Goal: Task Accomplishment & Management: Manage account settings

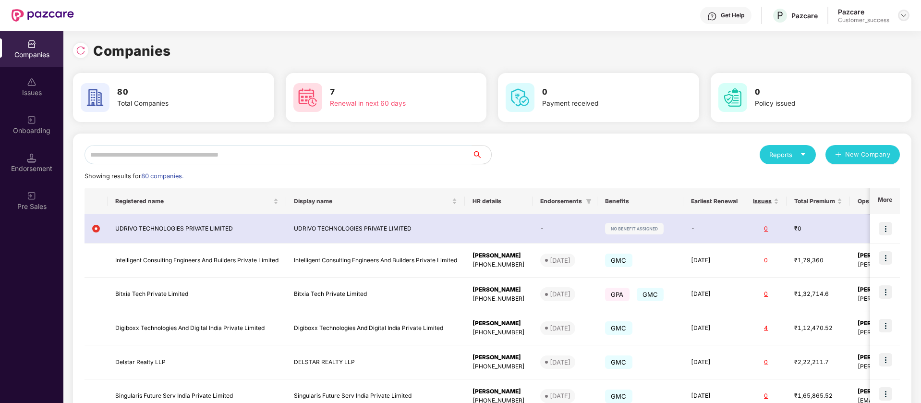
click at [905, 12] on img at bounding box center [904, 16] width 8 height 8
click at [818, 56] on div "Switch Partner" at bounding box center [859, 57] width 125 height 19
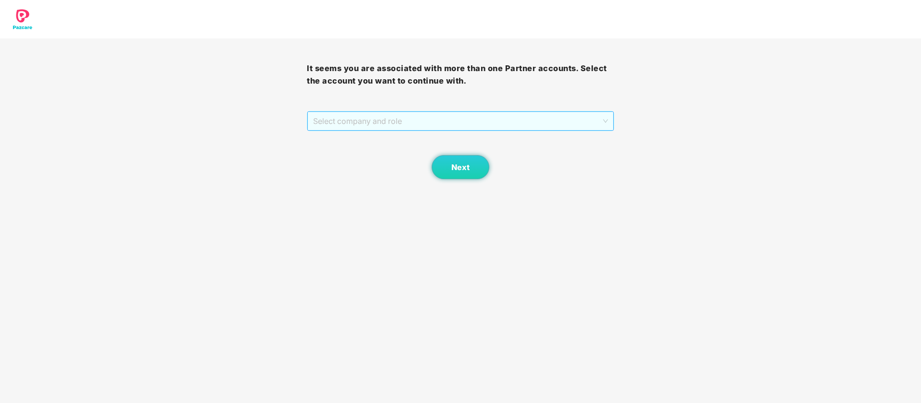
click at [380, 119] on span "Select company and role" at bounding box center [460, 121] width 294 height 18
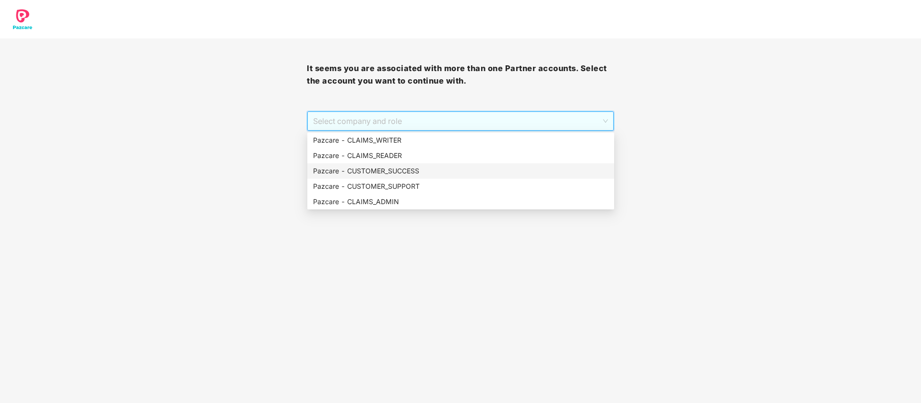
click at [430, 172] on div "Pazcare - CUSTOMER_SUCCESS" at bounding box center [460, 171] width 295 height 11
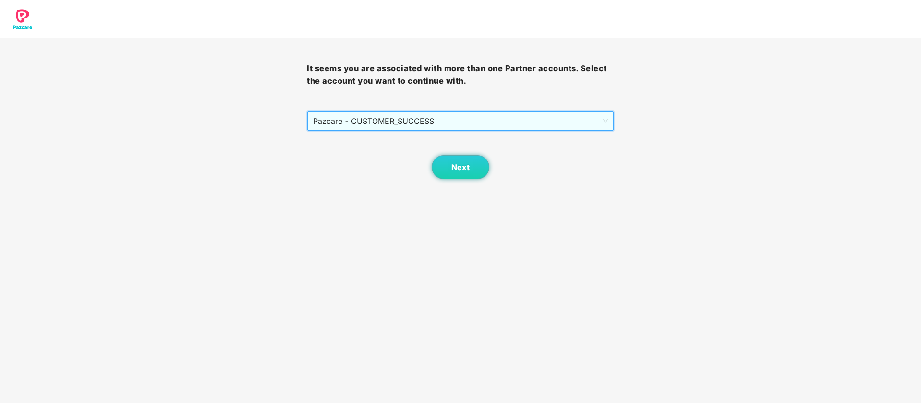
click at [444, 123] on span "Pazcare - CUSTOMER_SUCCESS" at bounding box center [460, 121] width 294 height 18
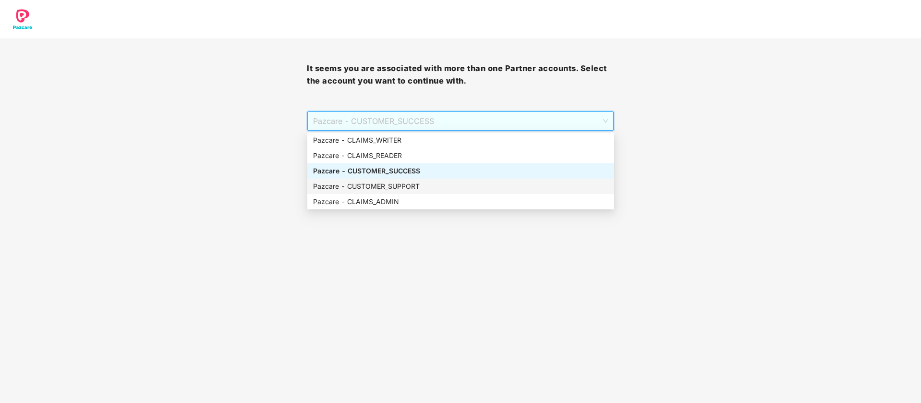
click at [441, 192] on div "Pazcare - CUSTOMER_SUPPORT" at bounding box center [460, 186] width 307 height 15
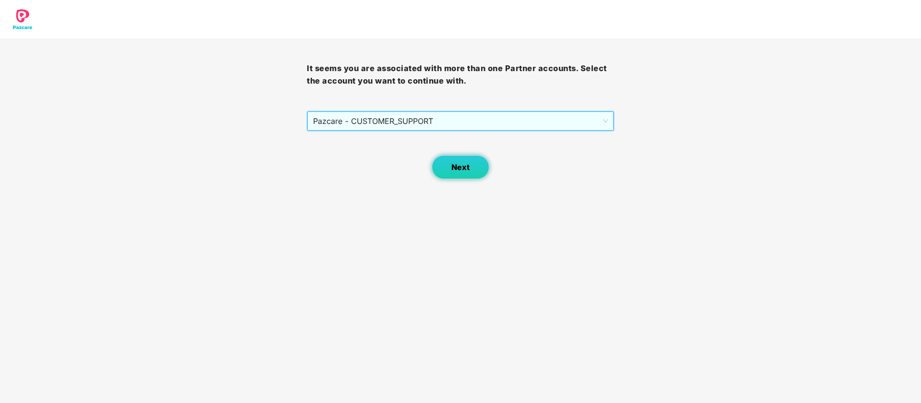
click at [458, 161] on button "Next" at bounding box center [461, 167] width 58 height 24
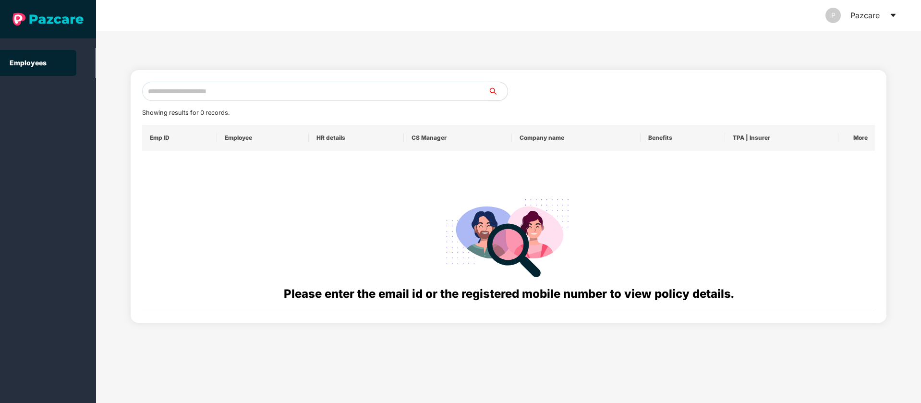
click at [269, 88] on input "text" at bounding box center [315, 91] width 346 height 19
paste input "**********"
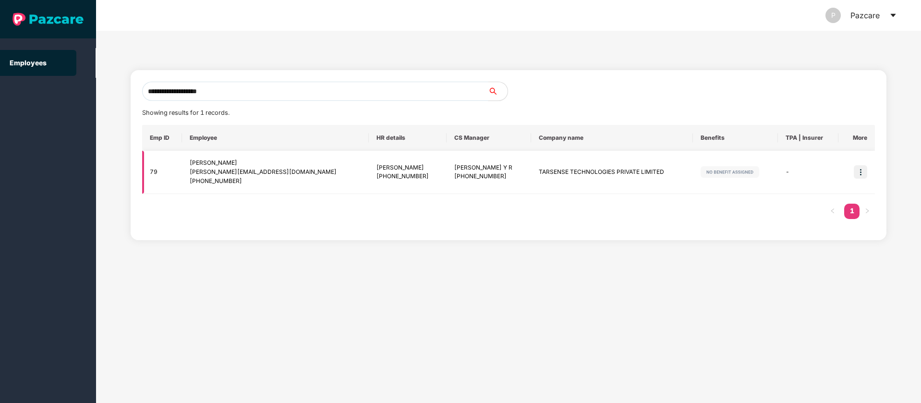
type input "**********"
click at [863, 173] on img at bounding box center [860, 171] width 13 height 13
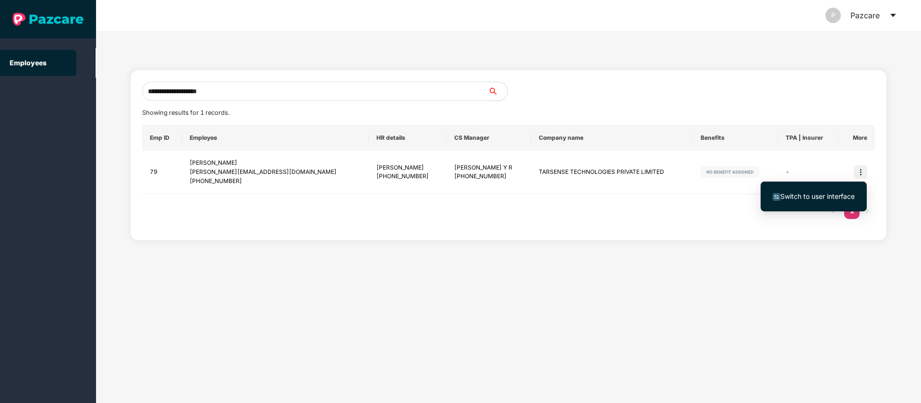
click at [827, 197] on span "Switch to user interface" at bounding box center [817, 196] width 74 height 8
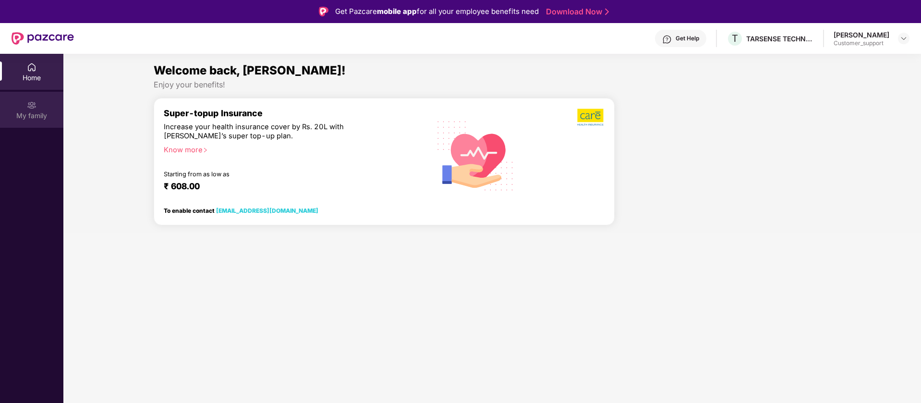
click at [41, 97] on div "My family" at bounding box center [31, 110] width 63 height 36
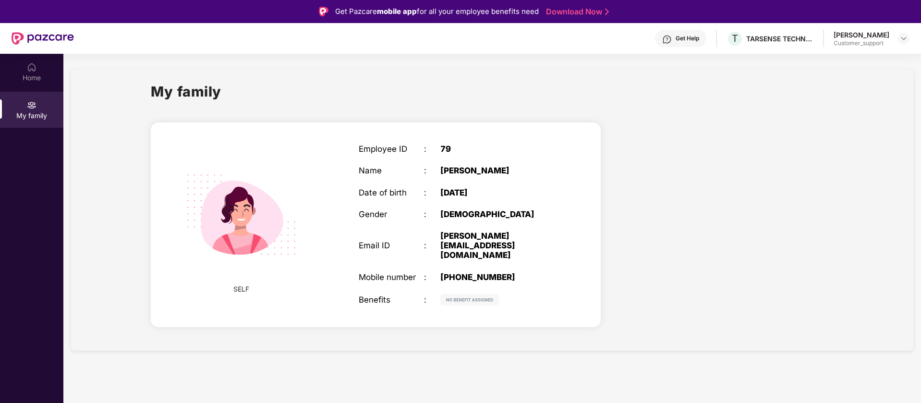
click at [489, 169] on div "[PERSON_NAME]" at bounding box center [497, 171] width 114 height 10
click at [462, 173] on div "[PERSON_NAME]" at bounding box center [497, 171] width 114 height 10
copy div "Mohima"
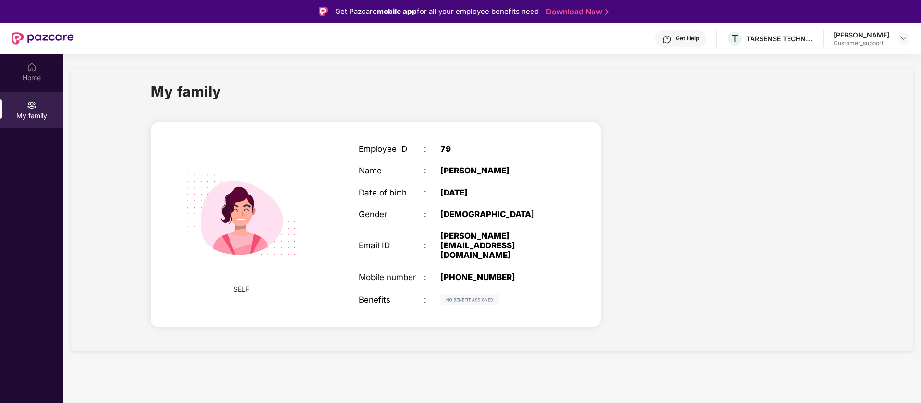
click at [483, 170] on div "[PERSON_NAME]" at bounding box center [497, 171] width 114 height 10
copy div "[PERSON_NAME]"
click at [493, 238] on div "[PERSON_NAME][EMAIL_ADDRESS][DOMAIN_NAME]" at bounding box center [497, 245] width 114 height 29
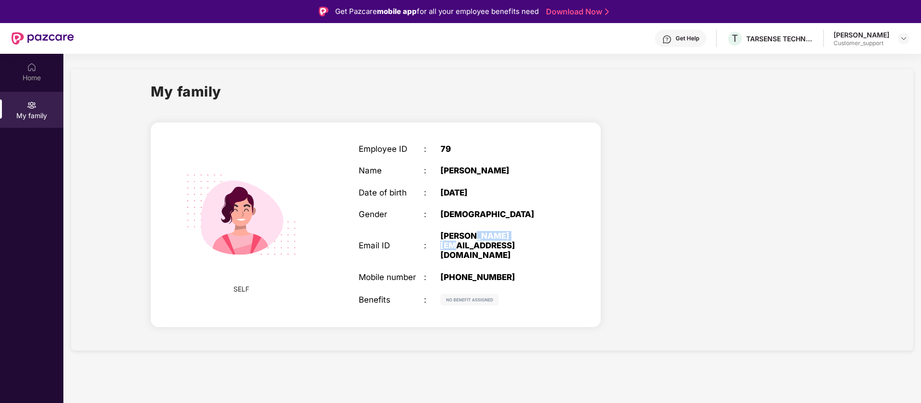
click at [493, 238] on div "[PERSON_NAME][EMAIL_ADDRESS][DOMAIN_NAME]" at bounding box center [497, 245] width 114 height 29
copy div "[PERSON_NAME][EMAIL_ADDRESS][DOMAIN_NAME]"
drag, startPoint x: 508, startPoint y: 259, endPoint x: 442, endPoint y: 256, distance: 66.3
click at [442, 272] on div "+919366056679" at bounding box center [497, 277] width 114 height 10
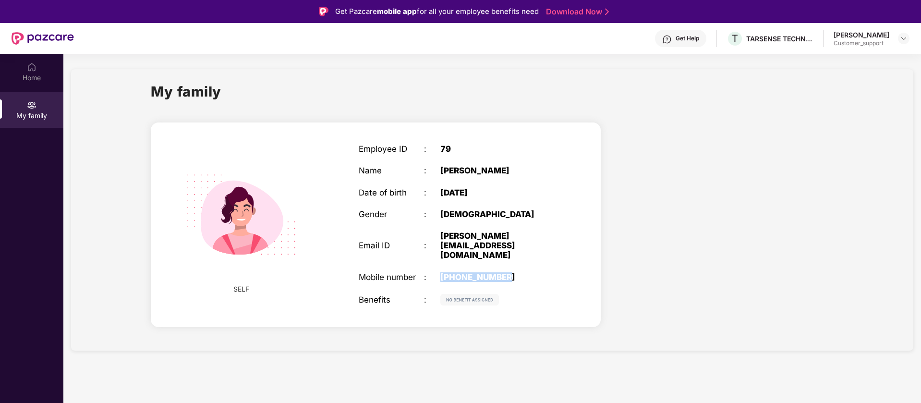
copy div "+919366056679"
click at [903, 36] on img at bounding box center [904, 39] width 8 height 8
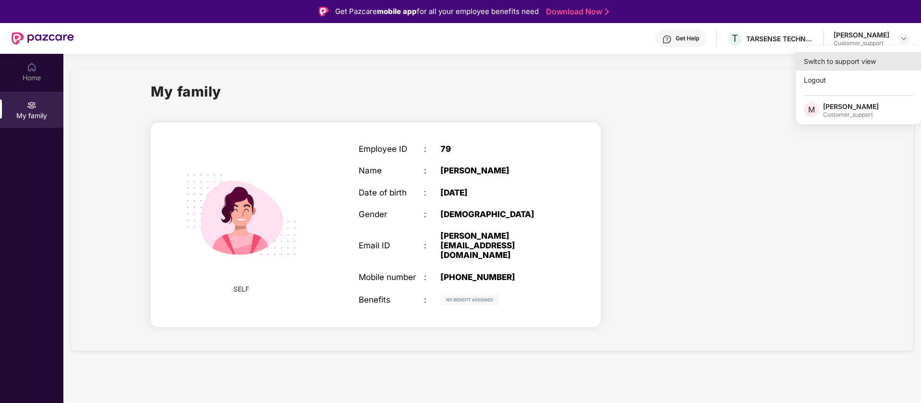
drag, startPoint x: 872, startPoint y: 59, endPoint x: 866, endPoint y: 59, distance: 5.8
click at [866, 59] on div "Switch to support view" at bounding box center [858, 61] width 125 height 19
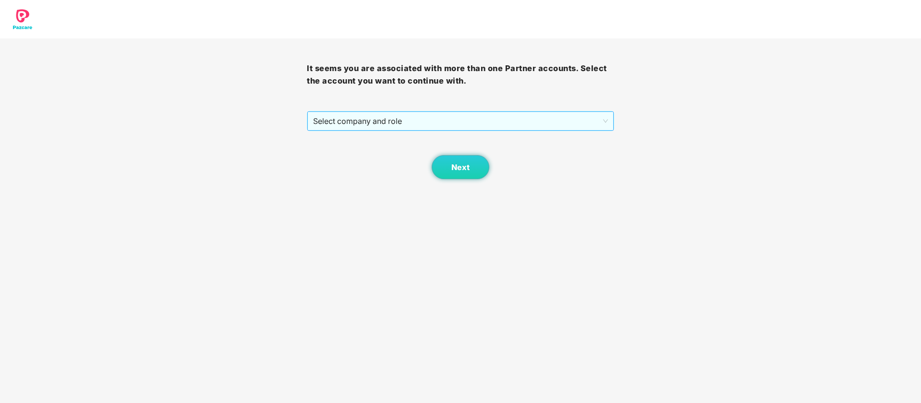
click at [526, 122] on span "Select company and role" at bounding box center [460, 121] width 294 height 18
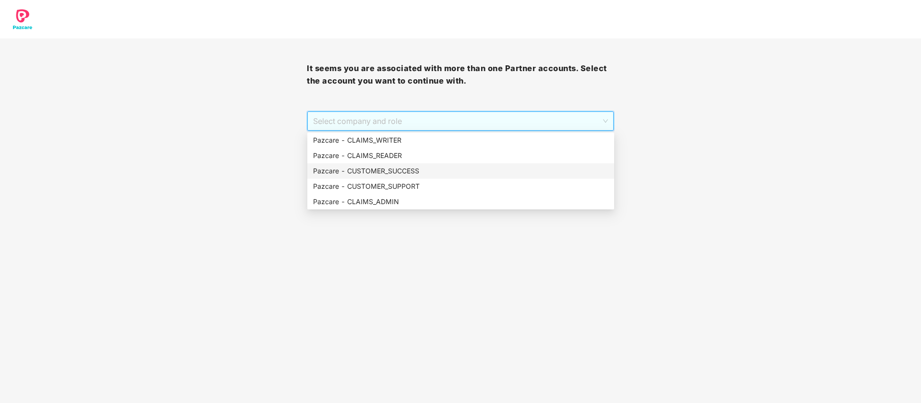
click at [412, 171] on div "Pazcare - CUSTOMER_SUCCESS" at bounding box center [460, 171] width 295 height 11
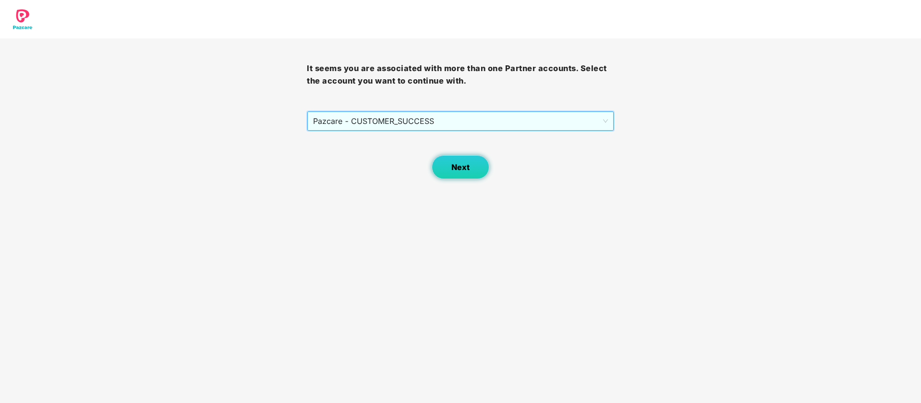
click at [455, 160] on button "Next" at bounding box center [461, 167] width 58 height 24
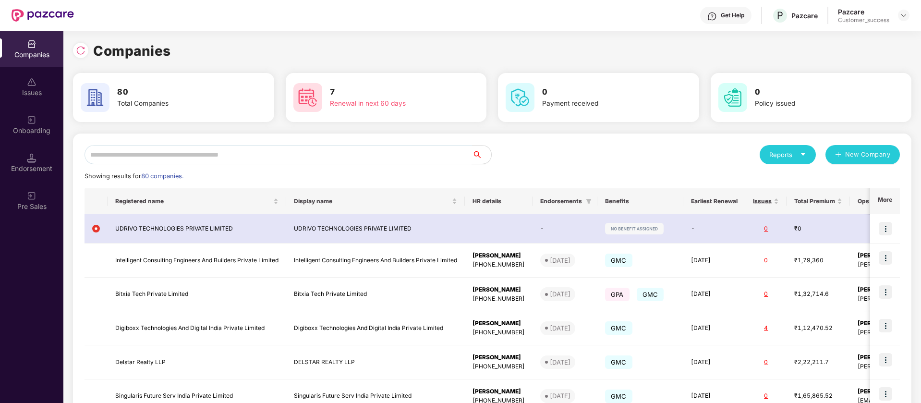
click at [242, 153] on input "text" at bounding box center [279, 154] width 388 height 19
click at [904, 18] on img at bounding box center [904, 16] width 8 height 8
click at [830, 53] on div "Switch Partner" at bounding box center [859, 57] width 125 height 19
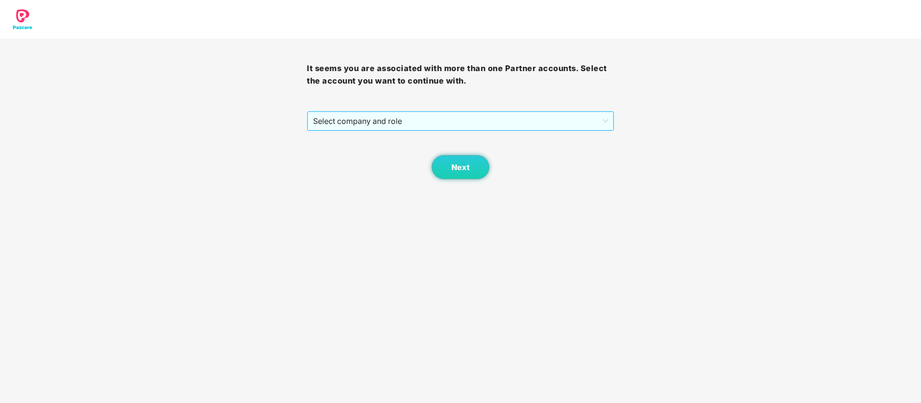
click at [400, 118] on span "Select company and role" at bounding box center [460, 121] width 294 height 18
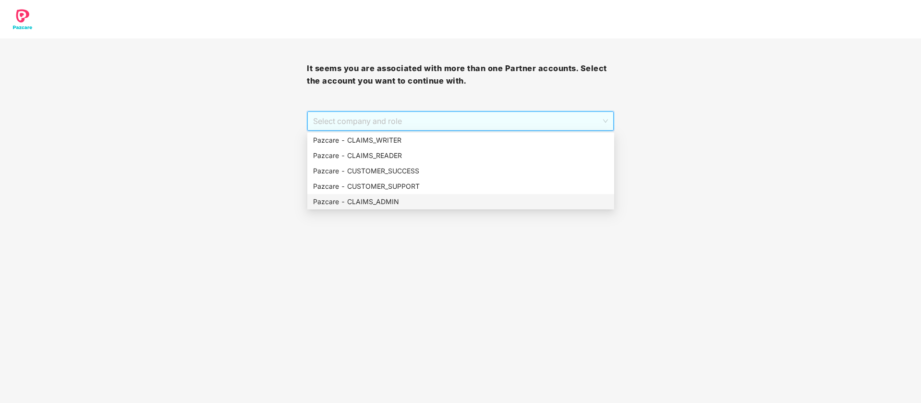
click at [394, 199] on div "Pazcare - CLAIMS_ADMIN" at bounding box center [460, 201] width 295 height 11
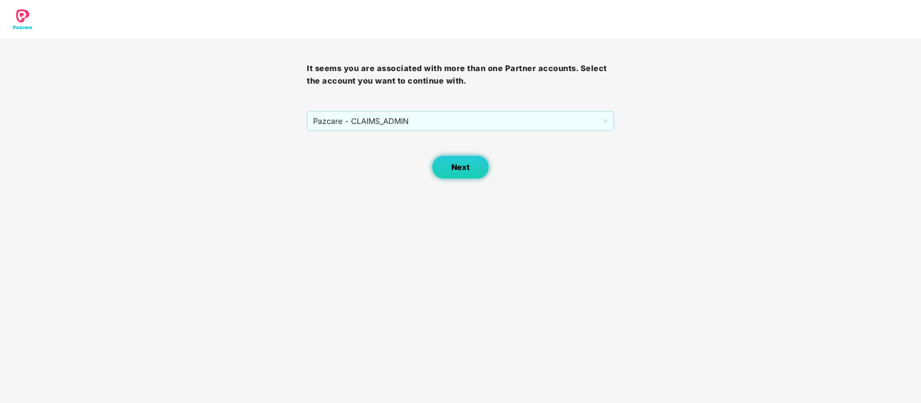
click at [466, 172] on button "Next" at bounding box center [461, 167] width 58 height 24
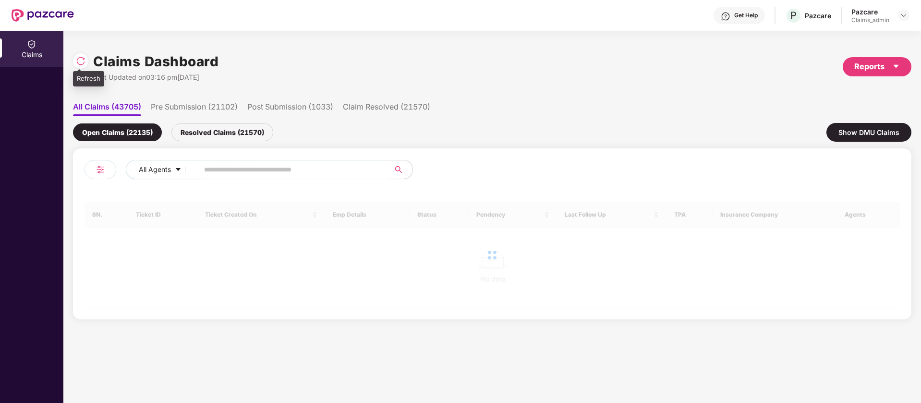
click at [80, 59] on img at bounding box center [81, 61] width 10 height 10
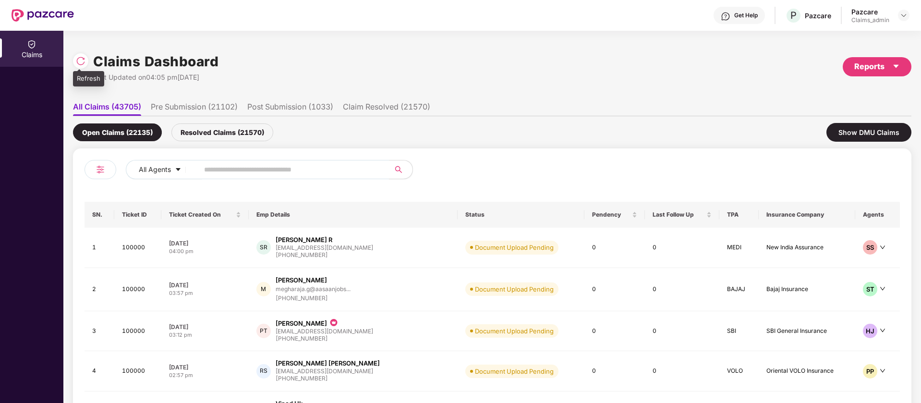
click at [82, 61] on img at bounding box center [81, 61] width 10 height 10
click at [283, 168] on input "text" at bounding box center [290, 169] width 172 height 14
paste input "******"
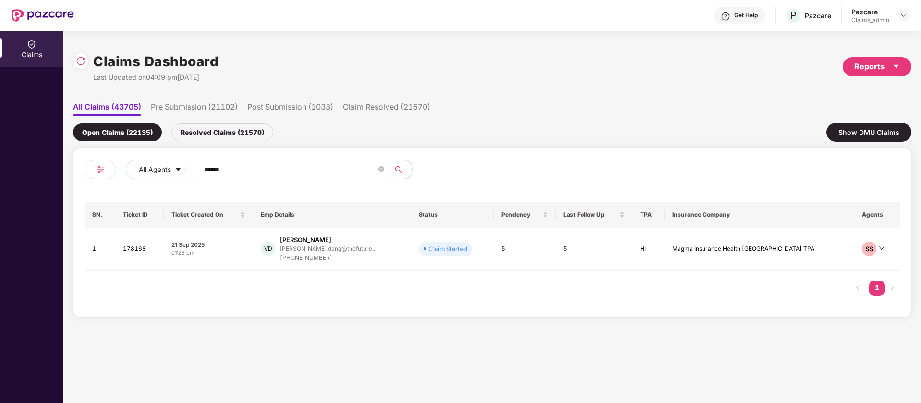
type input "******"
click at [515, 251] on td "5" at bounding box center [525, 249] width 62 height 43
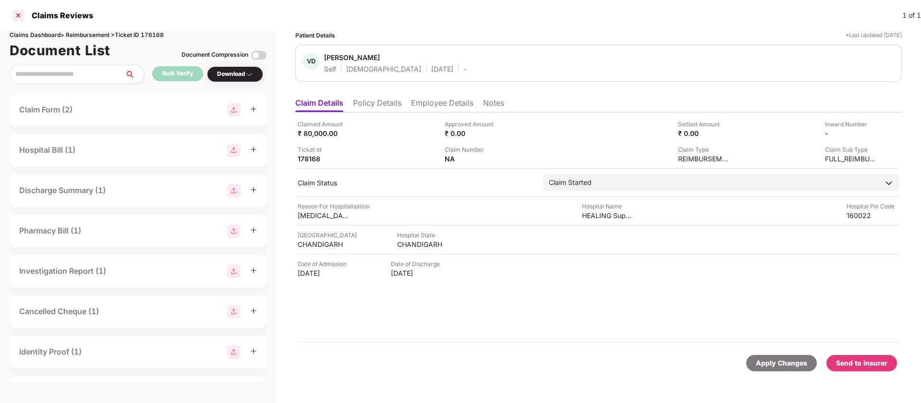
click at [18, 13] on div at bounding box center [18, 15] width 15 height 15
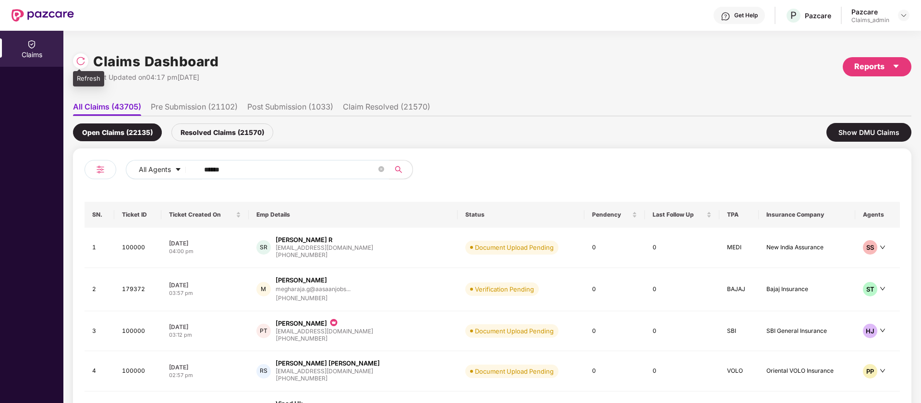
click at [80, 63] on img at bounding box center [81, 61] width 10 height 10
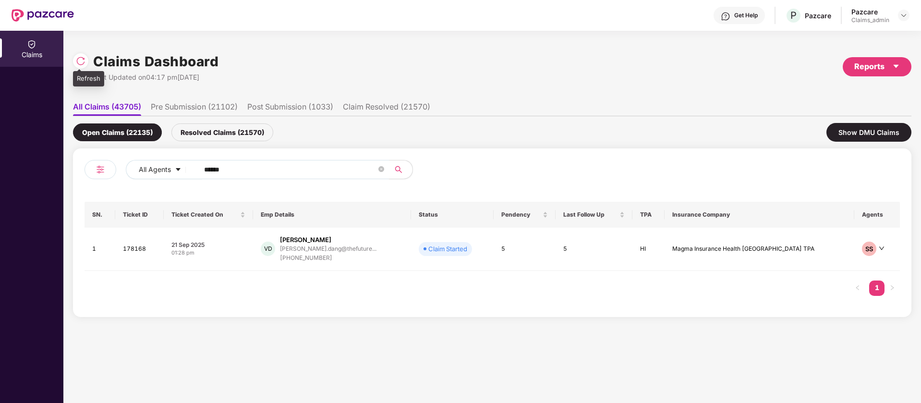
click at [83, 71] on div "Refresh" at bounding box center [88, 78] width 31 height 15
click at [83, 56] on img at bounding box center [81, 61] width 10 height 10
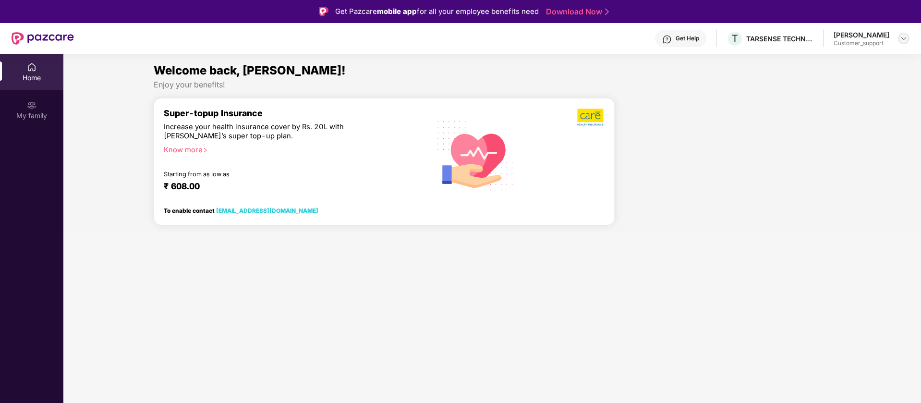
click at [905, 36] on img at bounding box center [904, 39] width 8 height 8
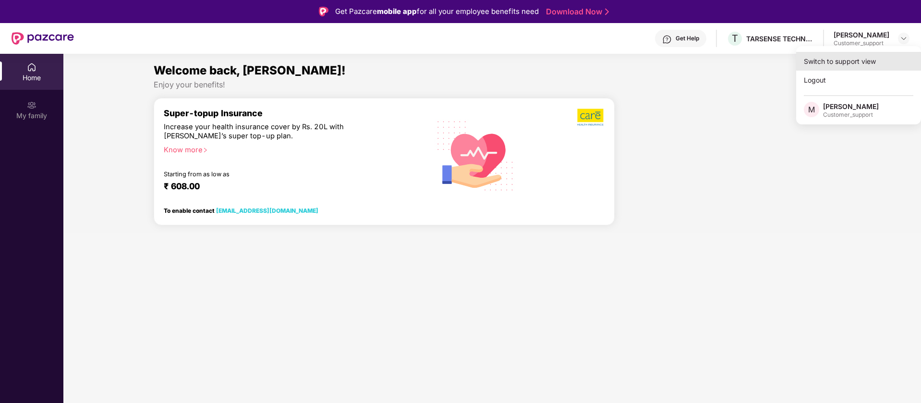
click at [865, 57] on div "Switch to support view" at bounding box center [858, 61] width 125 height 19
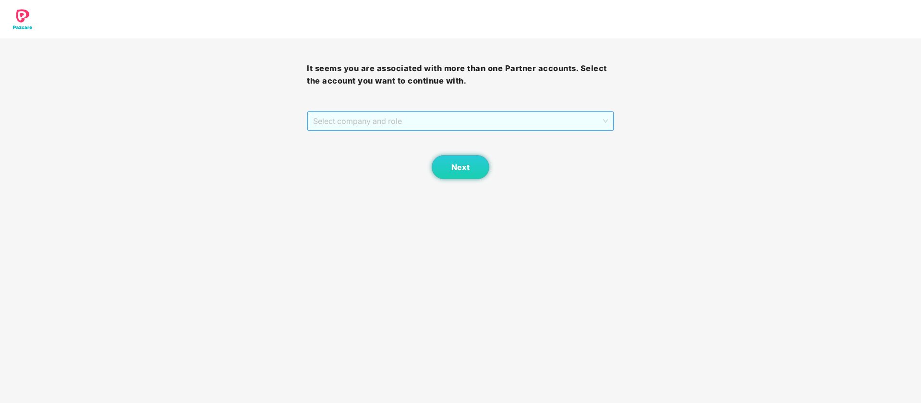
click at [517, 126] on span "Select company and role" at bounding box center [460, 121] width 294 height 18
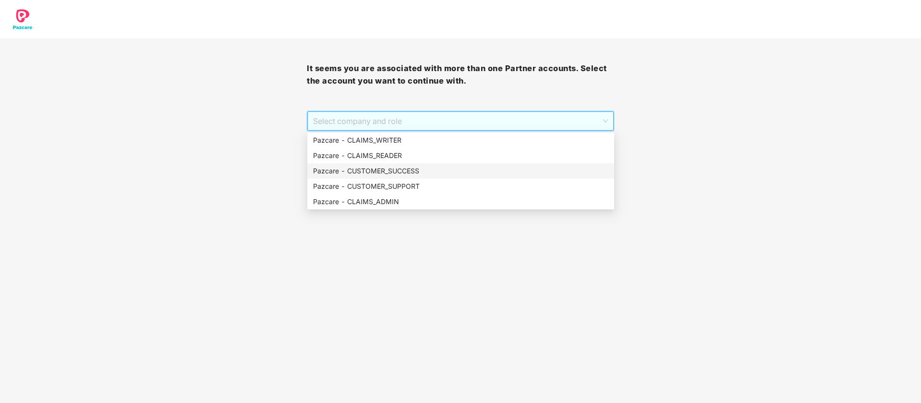
click at [432, 178] on div "Pazcare - CUSTOMER_SUCCESS" at bounding box center [460, 170] width 307 height 15
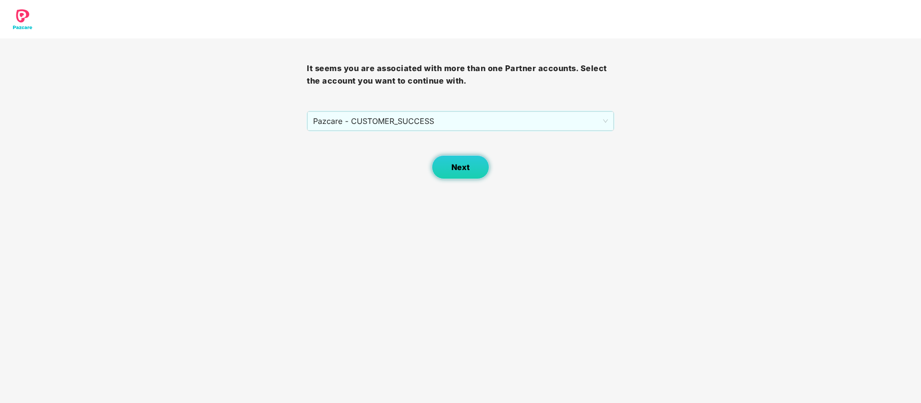
click at [467, 167] on span "Next" at bounding box center [460, 167] width 18 height 9
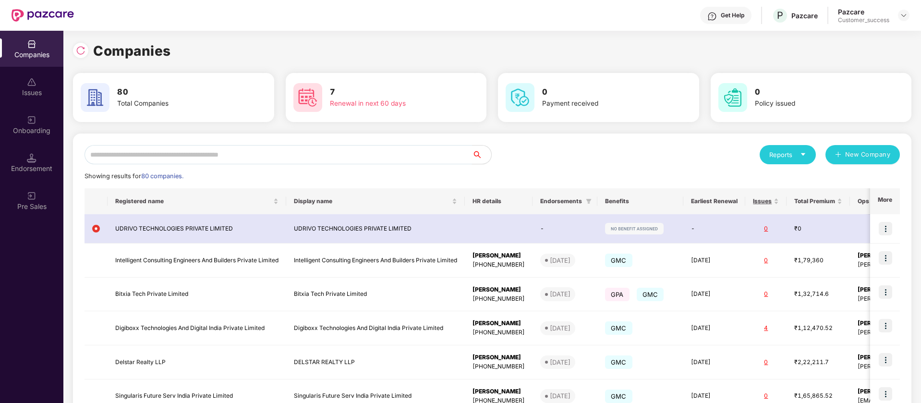
click at [272, 155] on input "text" at bounding box center [279, 154] width 388 height 19
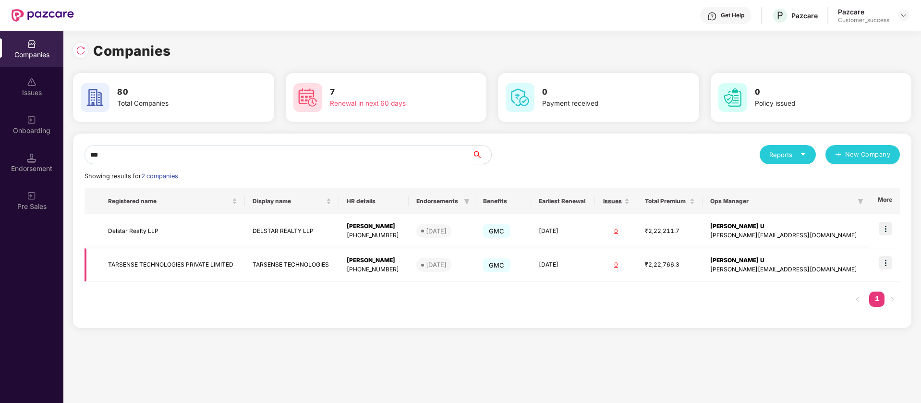
type input "***"
click at [889, 267] on img at bounding box center [885, 262] width 13 height 13
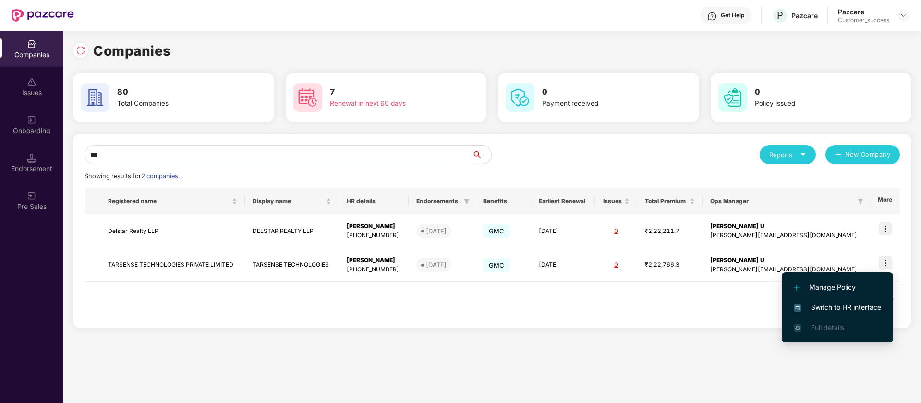
click at [864, 308] on span "Switch to HR interface" at bounding box center [837, 307] width 87 height 11
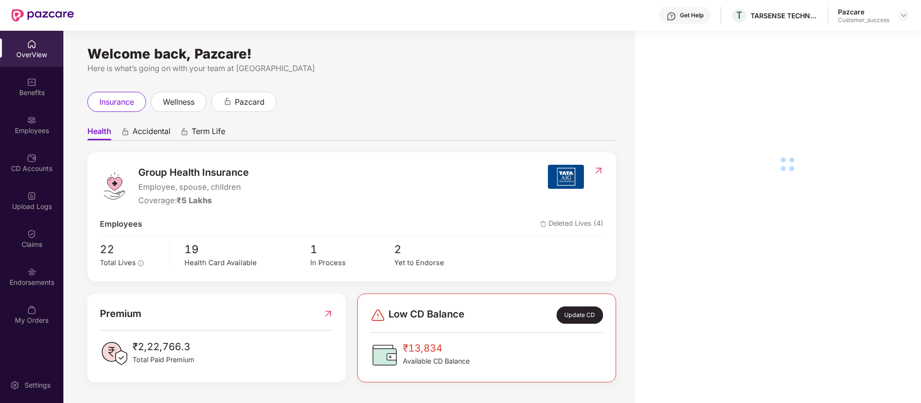
click at [36, 122] on div "Employees" at bounding box center [31, 125] width 63 height 36
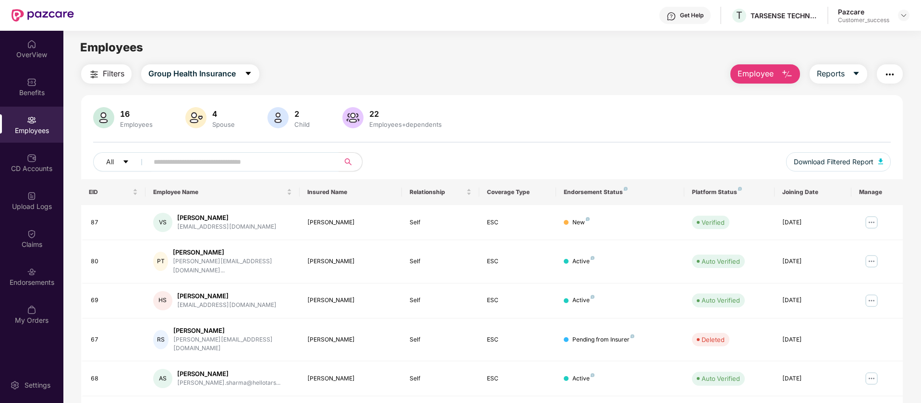
click at [753, 73] on span "Employee" at bounding box center [756, 74] width 36 height 12
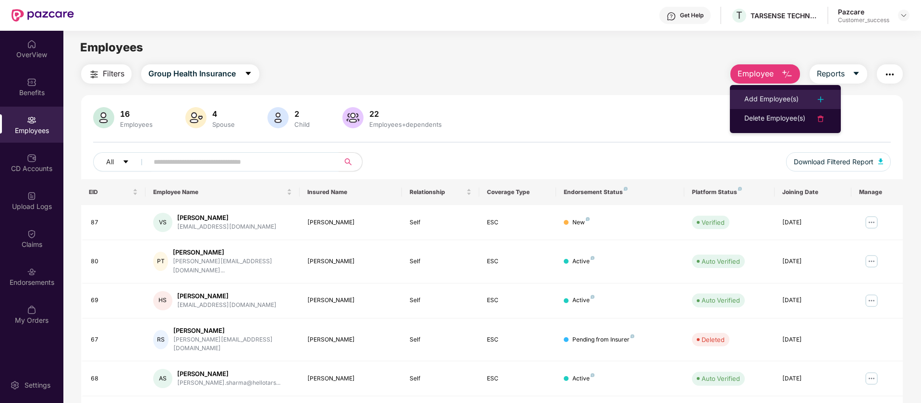
click at [785, 100] on div "Add Employee(s)" at bounding box center [771, 100] width 54 height 12
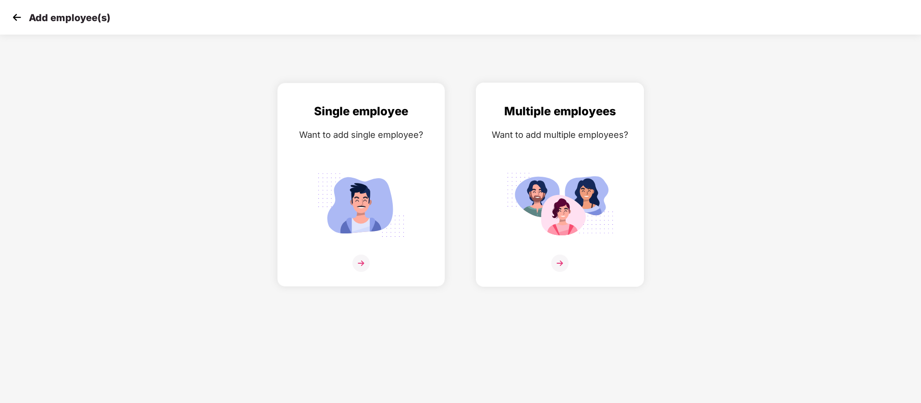
click at [596, 120] on div "Multiple employees" at bounding box center [560, 111] width 148 height 18
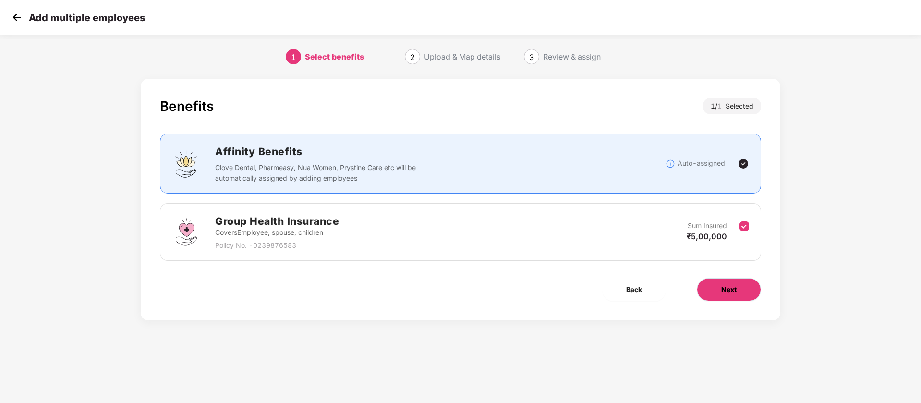
click at [721, 286] on span "Next" at bounding box center [728, 289] width 15 height 11
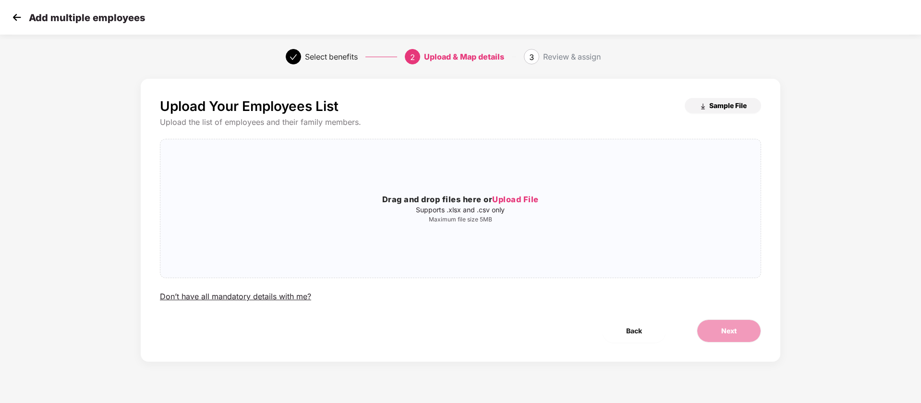
click at [728, 111] on button "Sample File" at bounding box center [723, 105] width 76 height 15
click at [473, 210] on p "Supports .xlsx and .csv only" at bounding box center [460, 210] width 600 height 8
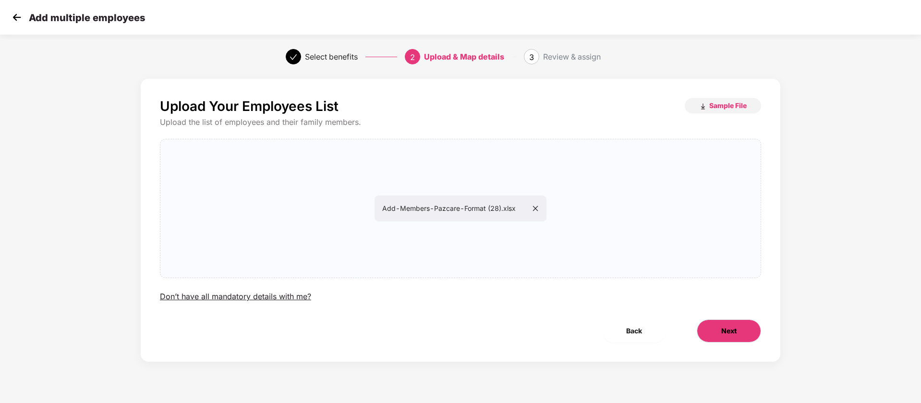
click at [724, 321] on button "Next" at bounding box center [729, 330] width 64 height 23
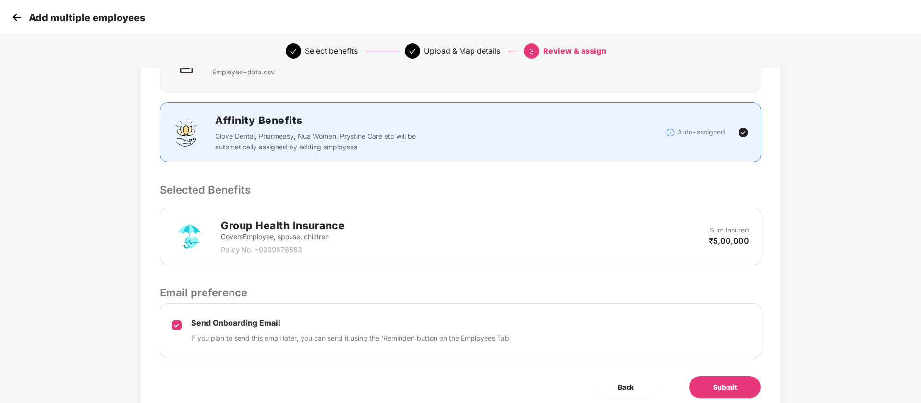
scroll to position [133, 0]
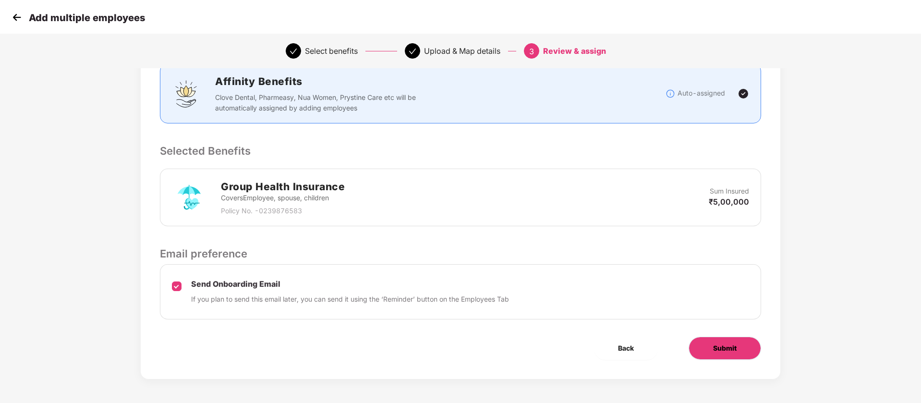
click at [737, 356] on button "Submit" at bounding box center [725, 348] width 73 height 23
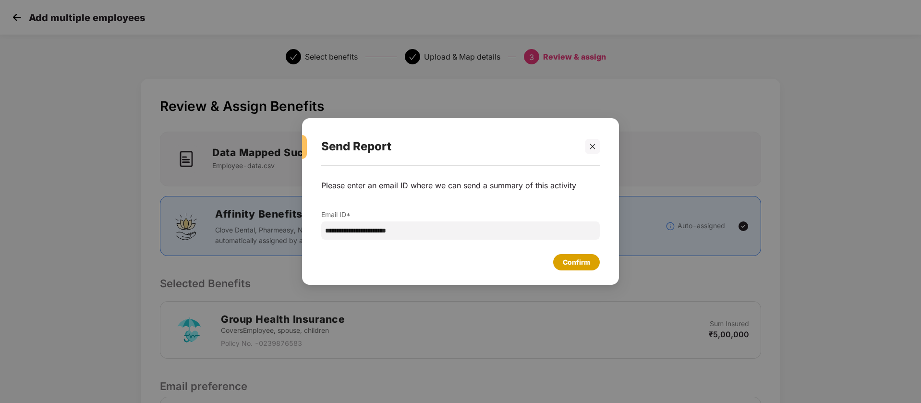
click at [579, 268] on div "Confirm" at bounding box center [576, 262] width 47 height 16
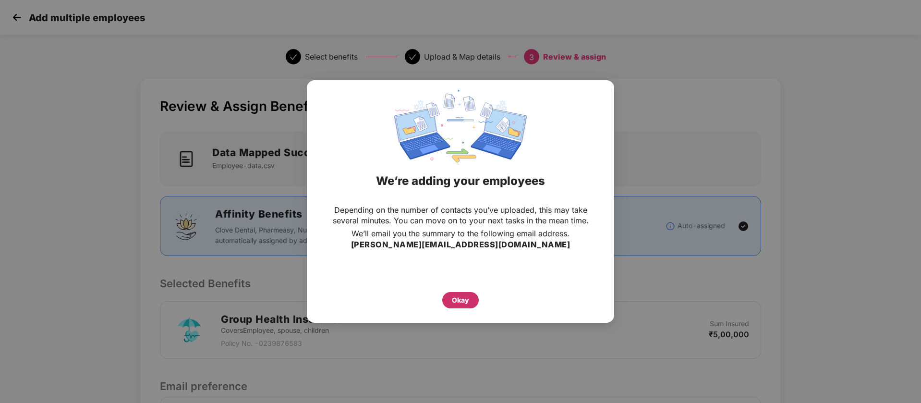
click at [447, 303] on div "Okay" at bounding box center [460, 300] width 36 height 16
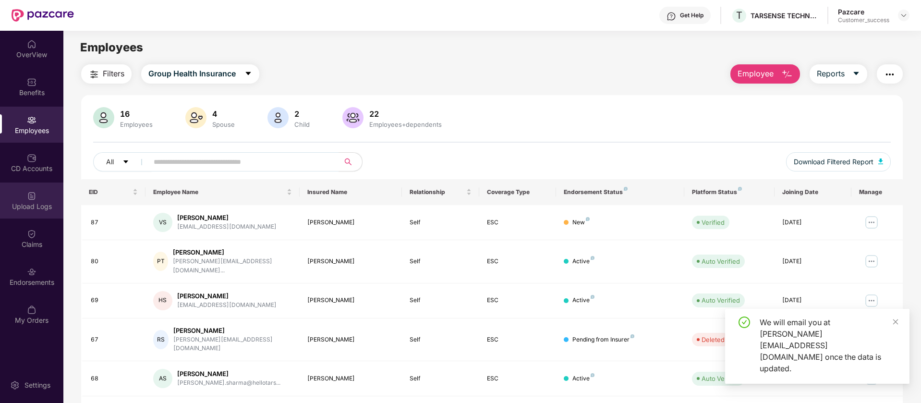
click at [39, 191] on div "Upload Logs" at bounding box center [31, 200] width 63 height 36
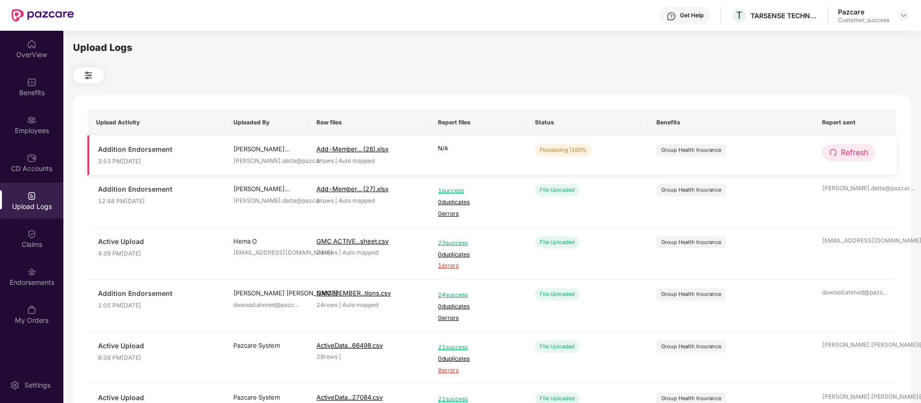
click at [859, 153] on span "Refresh" at bounding box center [854, 152] width 27 height 12
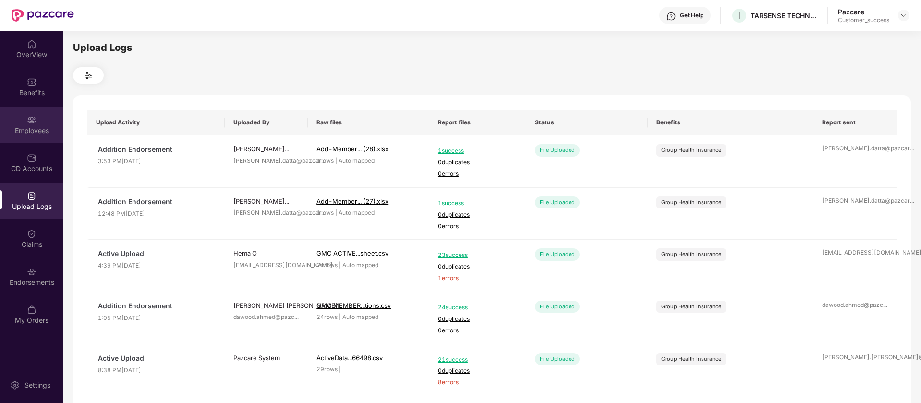
click at [20, 128] on div "Employees" at bounding box center [31, 131] width 63 height 10
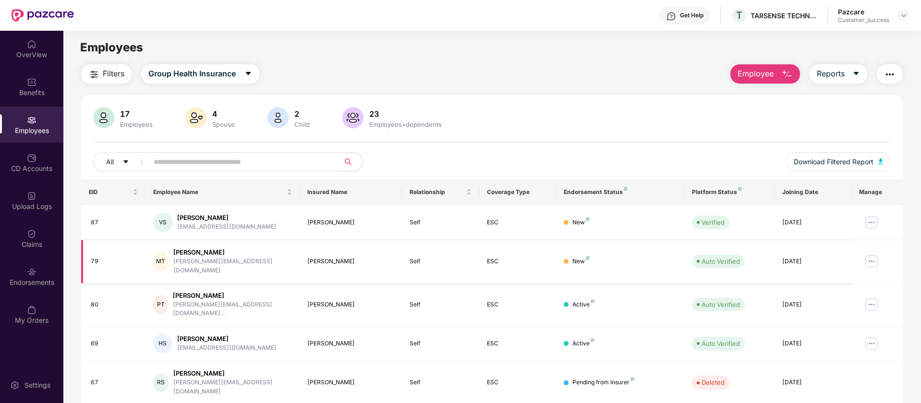
click at [869, 255] on img at bounding box center [871, 261] width 15 height 15
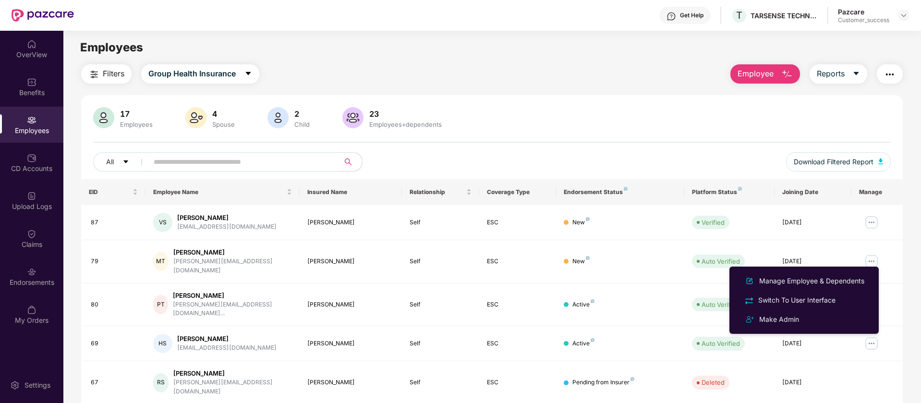
click at [895, 67] on button "button" at bounding box center [890, 73] width 26 height 19
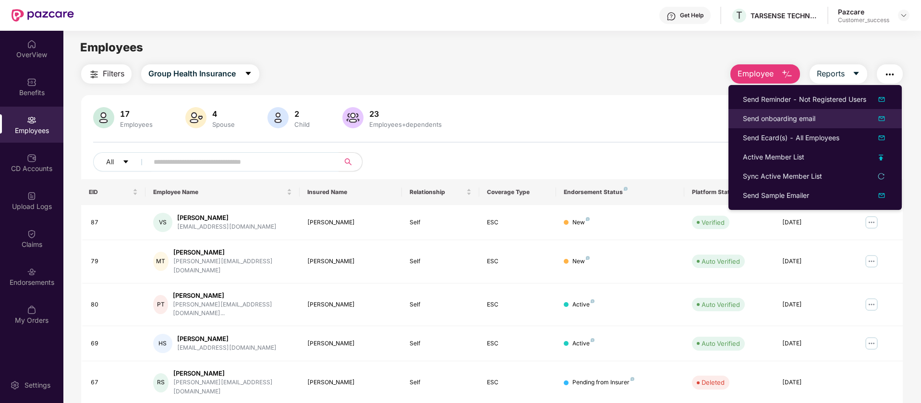
click at [883, 117] on img at bounding box center [882, 119] width 12 height 12
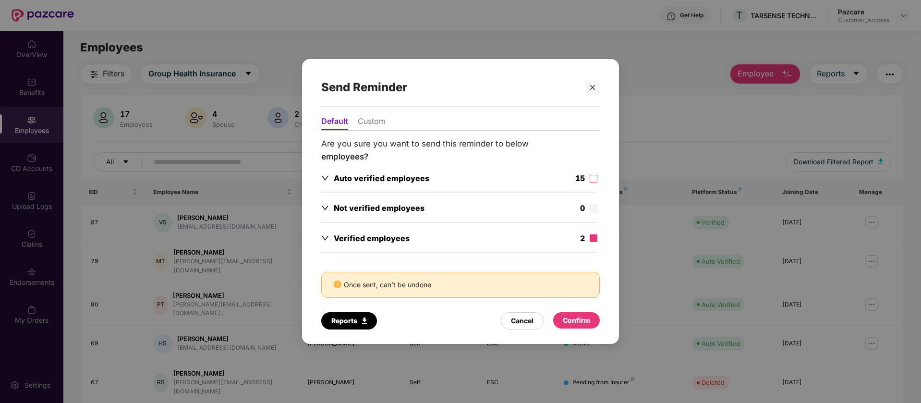
click at [592, 233] on label at bounding box center [594, 238] width 8 height 11
click at [583, 319] on div "Confirm" at bounding box center [576, 320] width 27 height 11
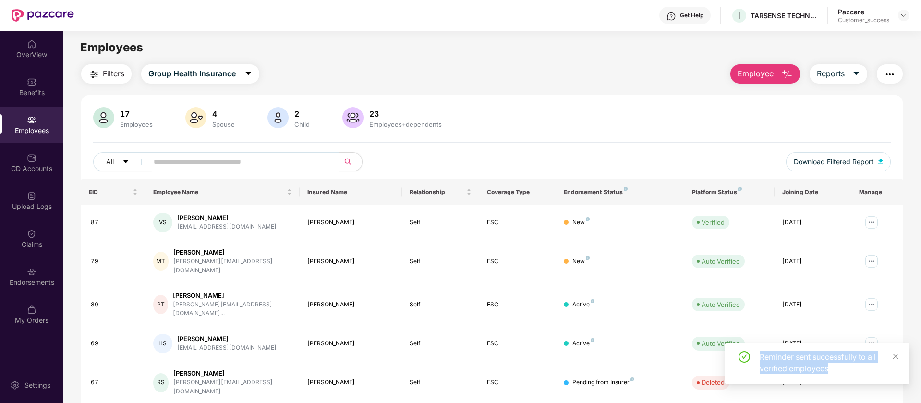
drag, startPoint x: 832, startPoint y: 373, endPoint x: 758, endPoint y: 360, distance: 74.5
click at [758, 360] on div "Reminder sent successfully to all verified employees" at bounding box center [817, 362] width 161 height 23
copy div "Reminder sent successfully to all verified employees"
click at [904, 19] on div at bounding box center [904, 16] width 12 height 12
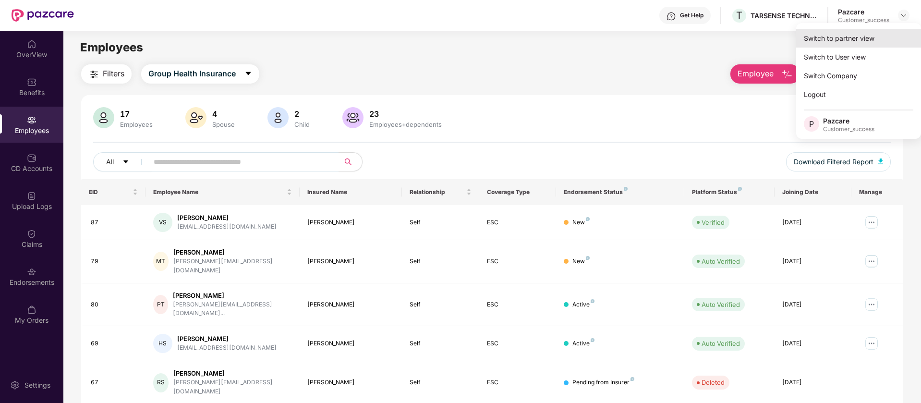
click at [834, 43] on div "Switch to partner view" at bounding box center [858, 38] width 125 height 19
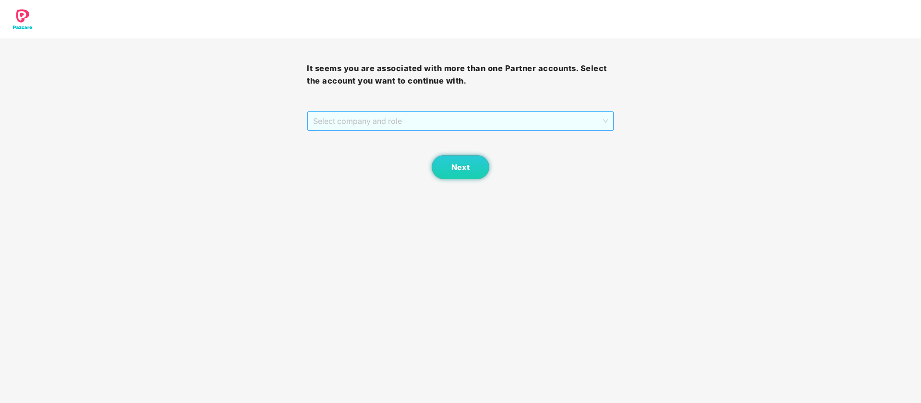
click at [380, 119] on span "Select company and role" at bounding box center [460, 121] width 294 height 18
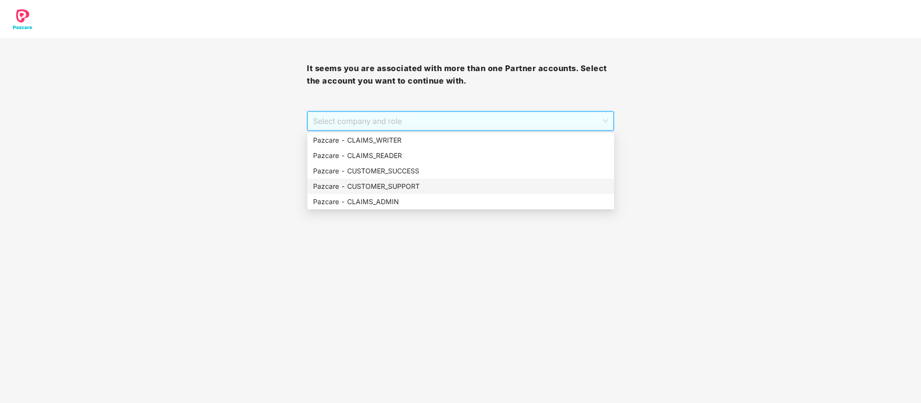
click at [388, 189] on div "Pazcare - CUSTOMER_SUPPORT" at bounding box center [460, 186] width 295 height 11
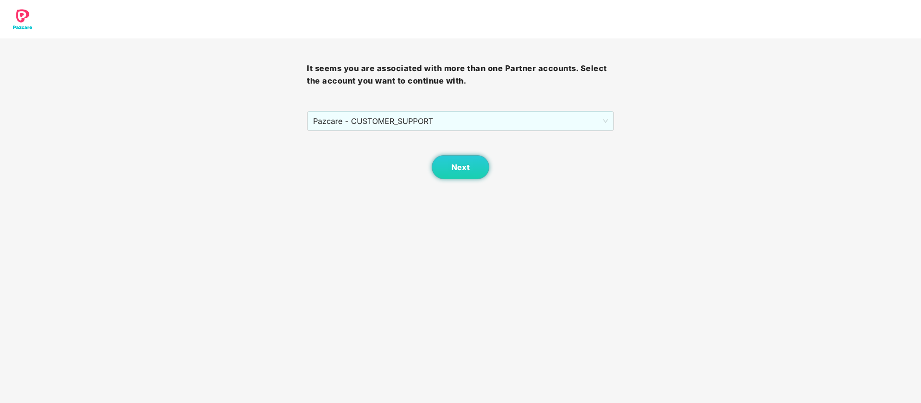
click at [464, 186] on body "It seems you are associated with more than one Partner accounts. Select the acc…" at bounding box center [460, 201] width 921 height 403
click at [464, 165] on span "Next" at bounding box center [460, 167] width 18 height 9
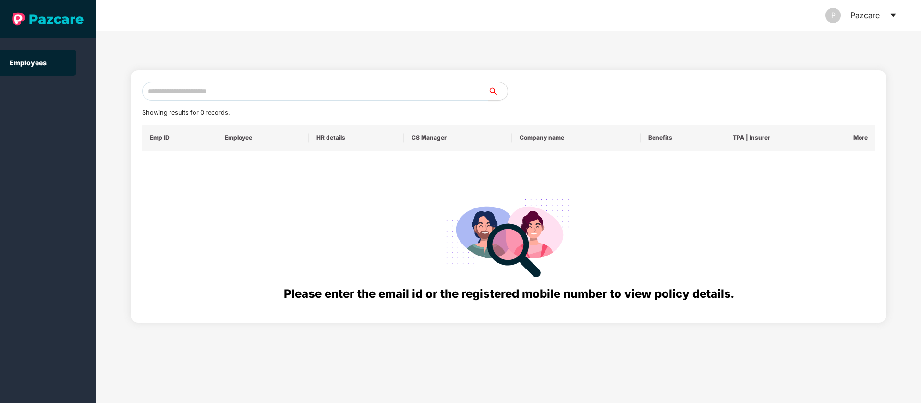
click at [295, 90] on input "text" at bounding box center [315, 91] width 346 height 19
type input "**"
click at [295, 90] on input "**" at bounding box center [315, 91] width 346 height 19
click at [893, 16] on icon "caret-down" at bounding box center [892, 15] width 5 height 3
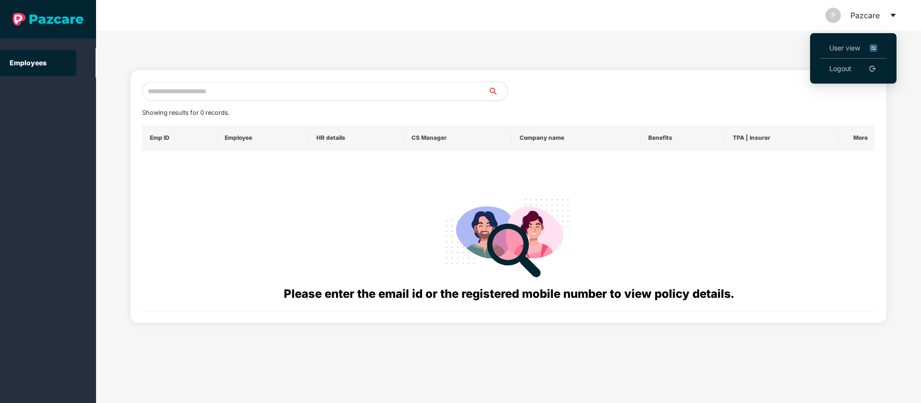
click at [875, 48] on img at bounding box center [874, 48] width 8 height 11
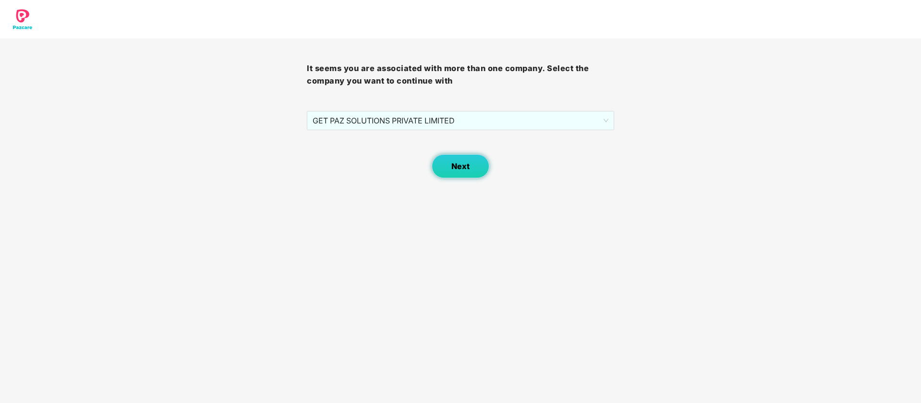
click at [465, 158] on button "Next" at bounding box center [461, 166] width 58 height 24
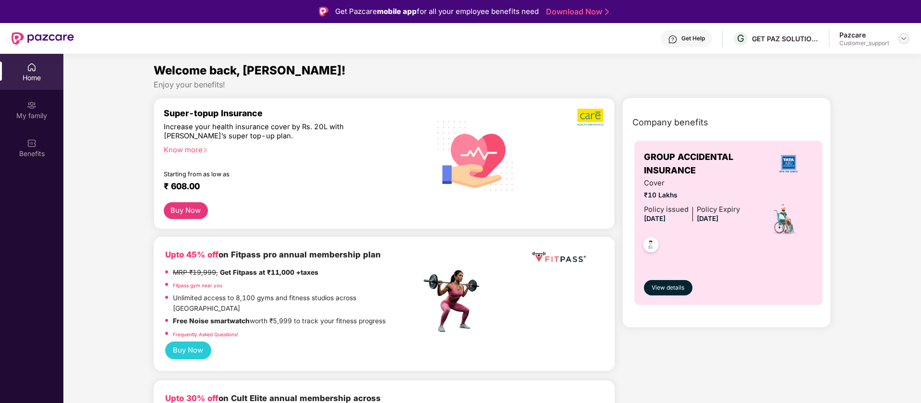
click at [906, 39] on img at bounding box center [904, 39] width 8 height 8
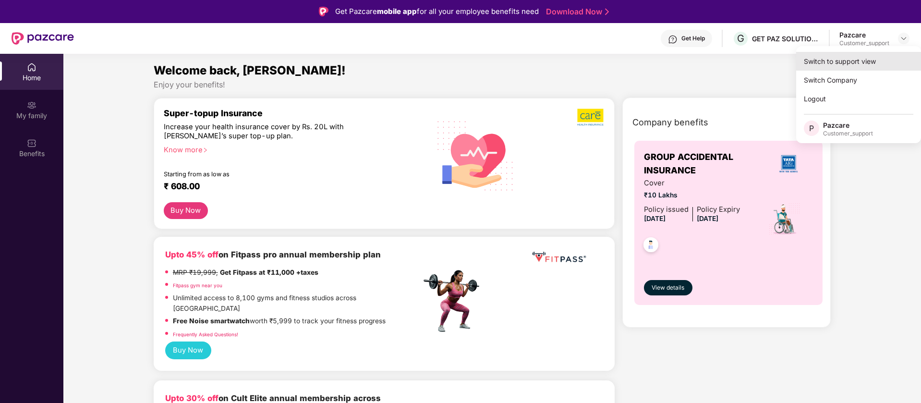
click at [861, 64] on div "Switch to support view" at bounding box center [858, 61] width 125 height 19
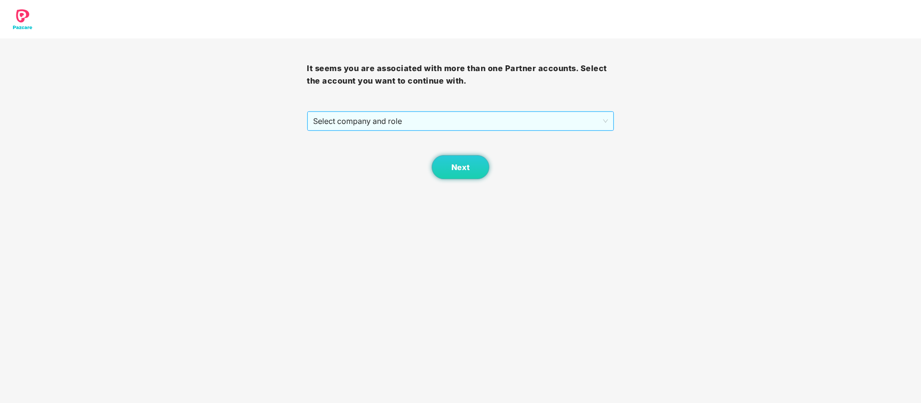
click at [387, 119] on span "Select company and role" at bounding box center [460, 121] width 294 height 18
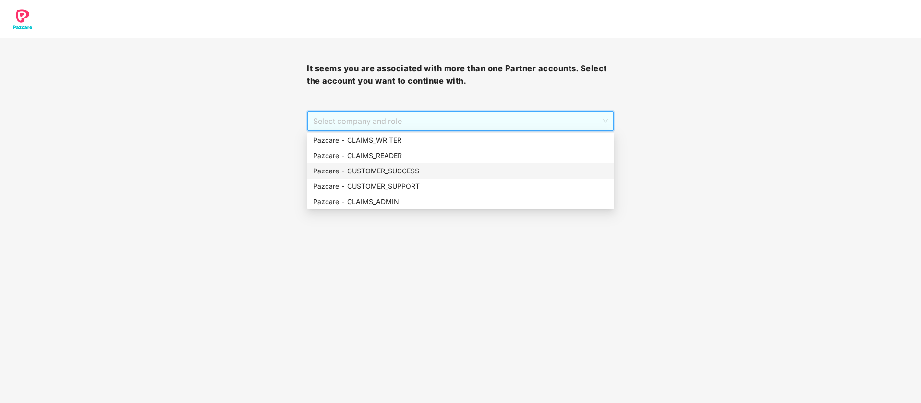
click at [387, 173] on div "Pazcare - CUSTOMER_SUCCESS" at bounding box center [460, 171] width 295 height 11
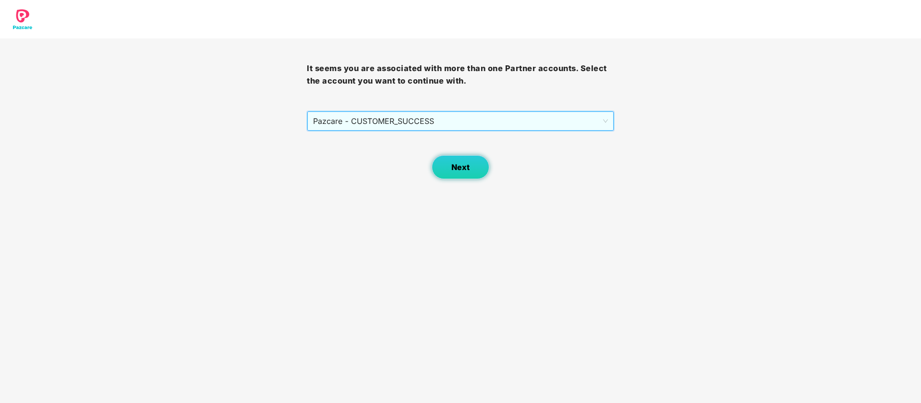
click at [444, 164] on button "Next" at bounding box center [461, 167] width 58 height 24
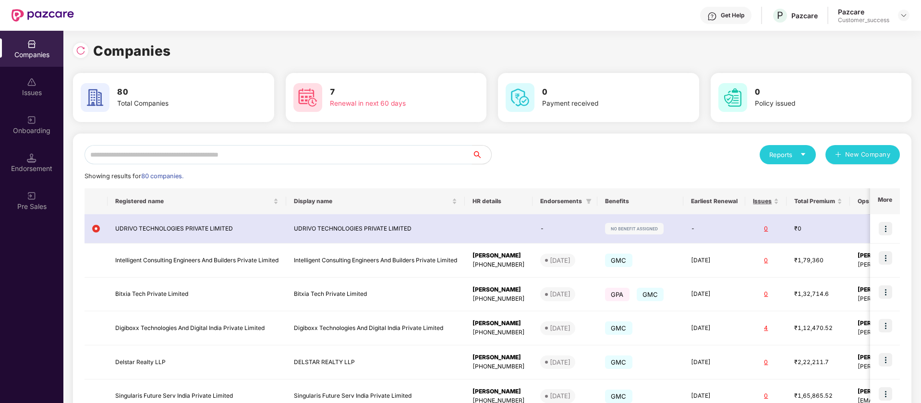
click at [184, 157] on input "text" at bounding box center [279, 154] width 388 height 19
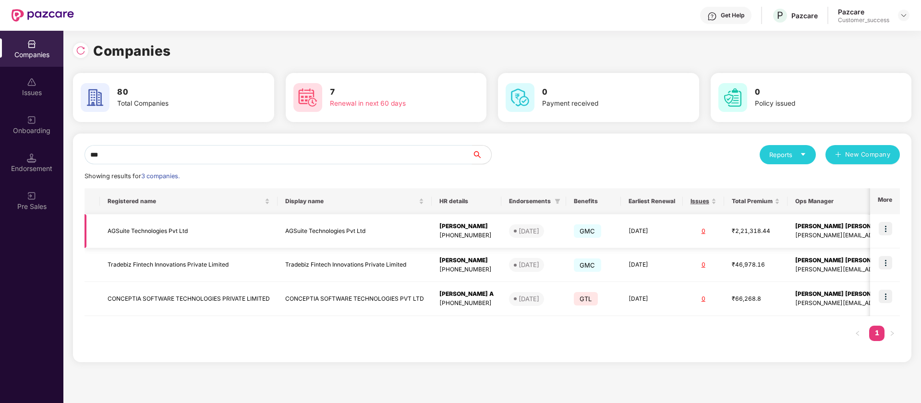
type input "***"
click at [885, 233] on img at bounding box center [885, 228] width 13 height 13
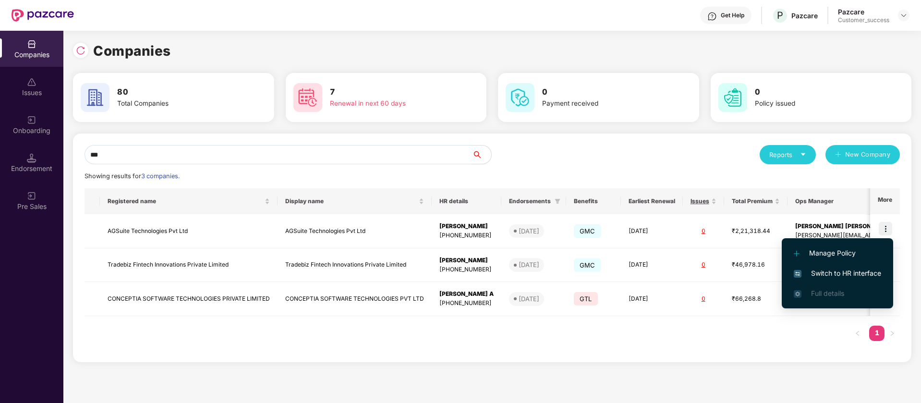
click at [852, 277] on span "Switch to HR interface" at bounding box center [837, 273] width 87 height 11
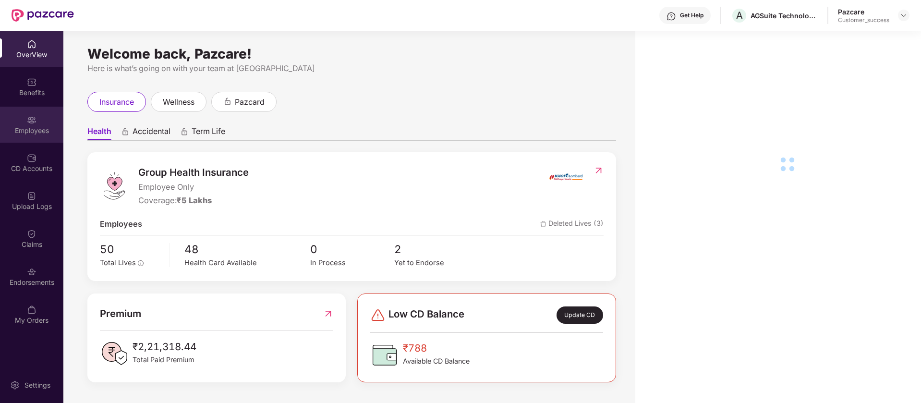
click at [30, 117] on img at bounding box center [32, 120] width 10 height 10
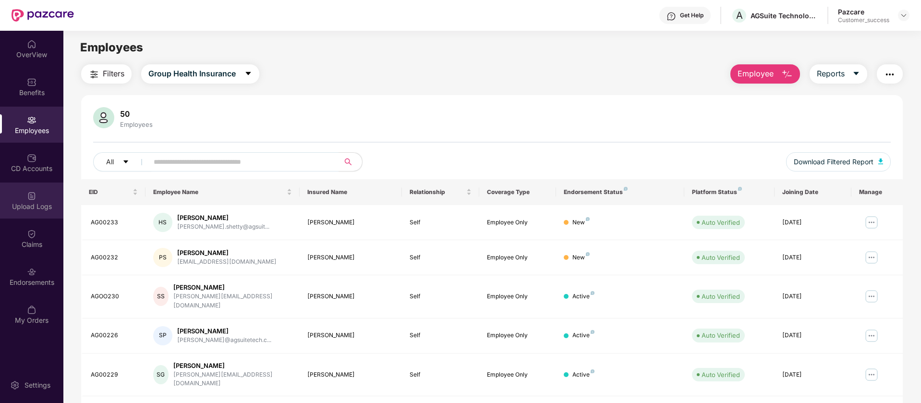
click at [1, 193] on div "Upload Logs" at bounding box center [31, 200] width 63 height 36
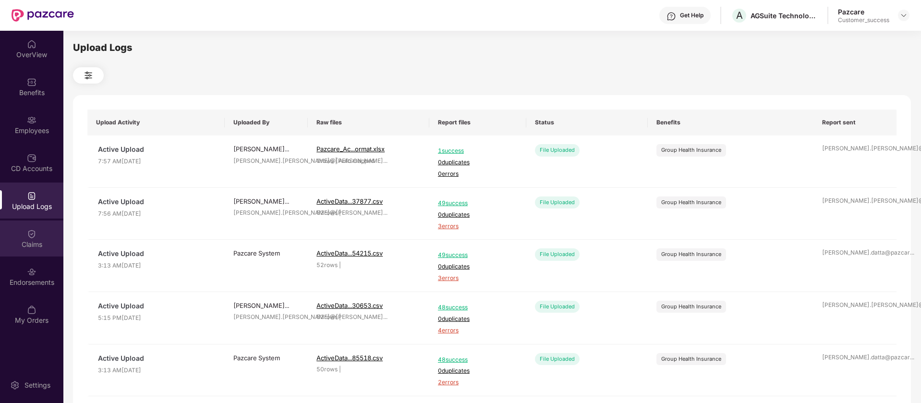
click at [38, 248] on div "Claims" at bounding box center [31, 245] width 63 height 10
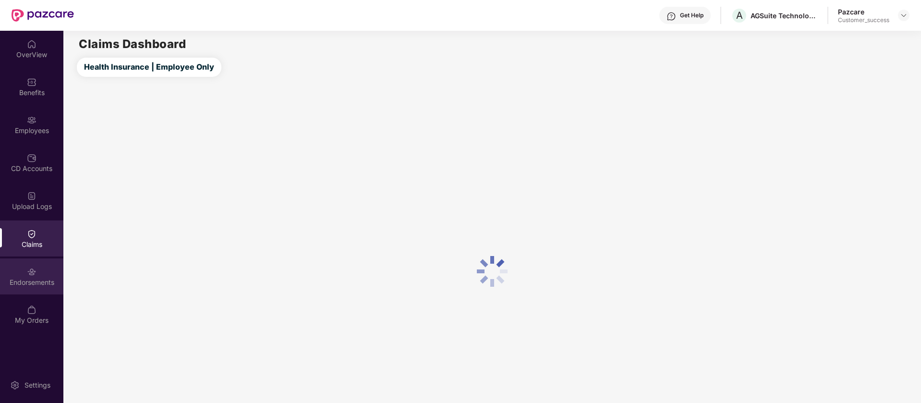
click at [52, 289] on div "Endorsements" at bounding box center [31, 276] width 63 height 36
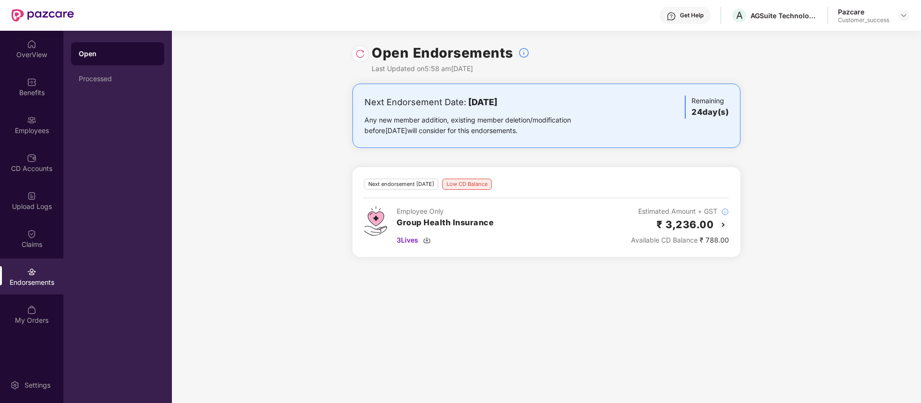
click at [723, 226] on img at bounding box center [723, 225] width 12 height 12
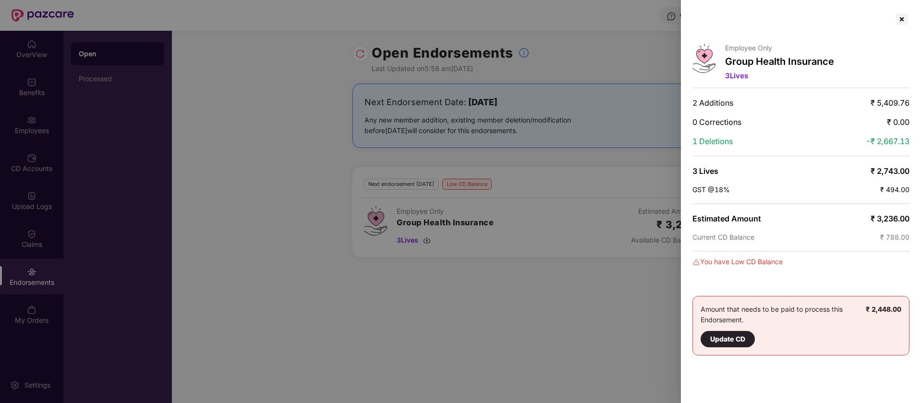
click at [740, 75] on span "3 Lives" at bounding box center [736, 75] width 23 height 9
click at [413, 208] on div at bounding box center [460, 201] width 921 height 403
click at [902, 19] on div at bounding box center [901, 19] width 15 height 15
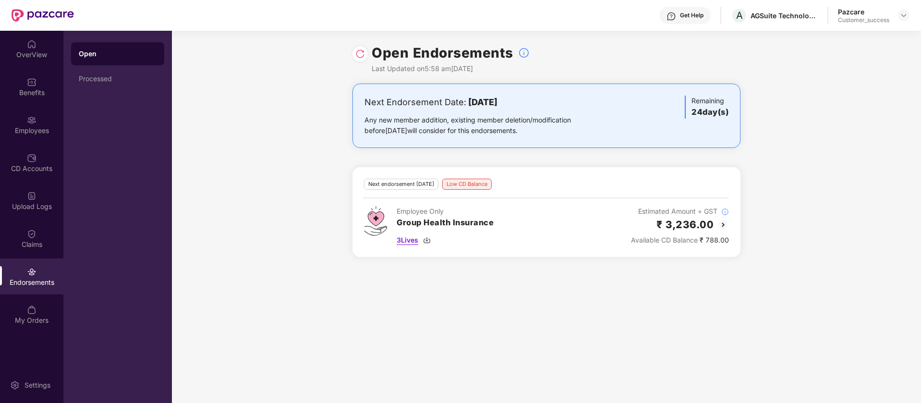
click at [430, 239] on img at bounding box center [427, 240] width 8 height 8
click at [724, 227] on img at bounding box center [723, 225] width 12 height 12
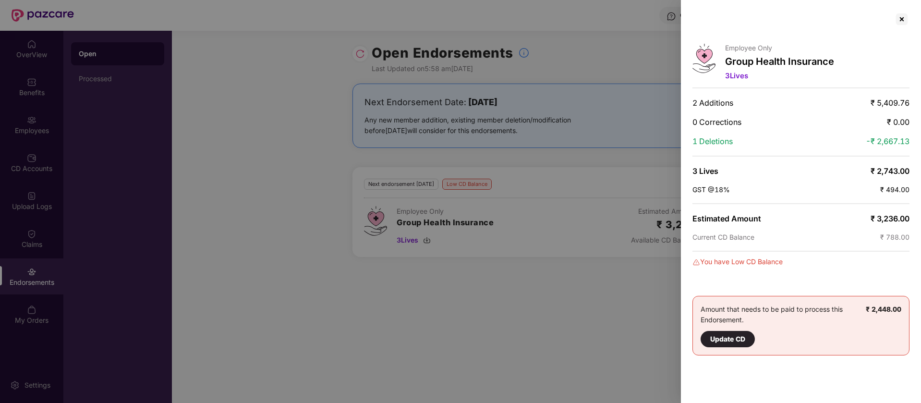
click at [246, 67] on div at bounding box center [460, 201] width 921 height 403
click at [901, 15] on div at bounding box center [901, 19] width 15 height 15
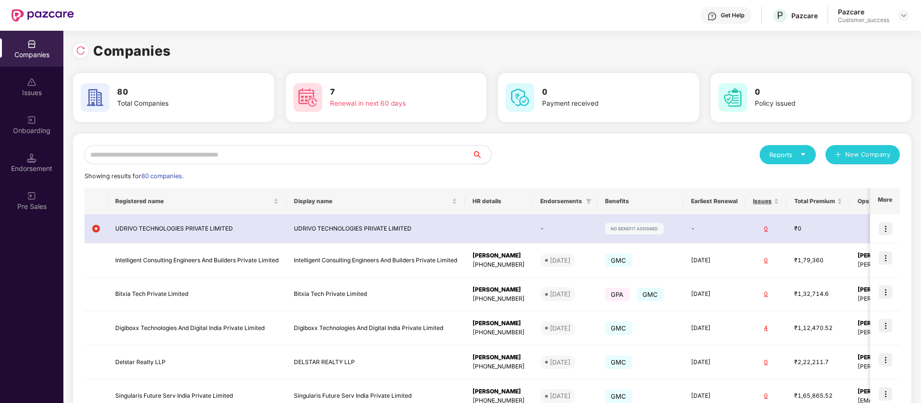
click at [169, 159] on input "text" at bounding box center [279, 154] width 388 height 19
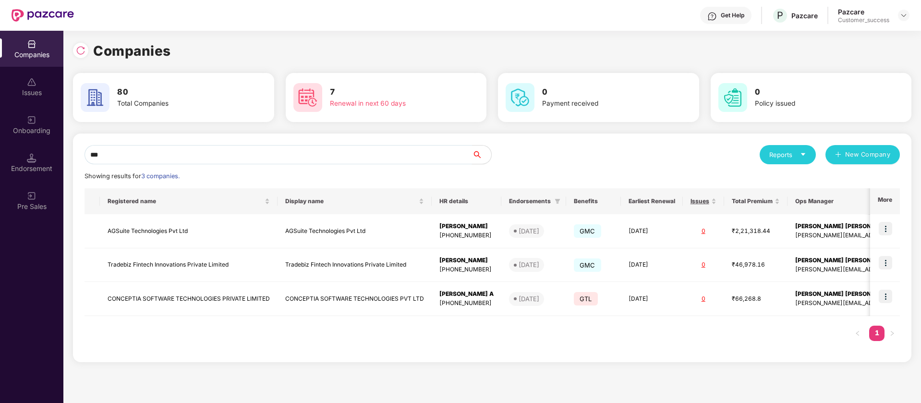
type input "***"
click at [886, 228] on img at bounding box center [885, 228] width 13 height 13
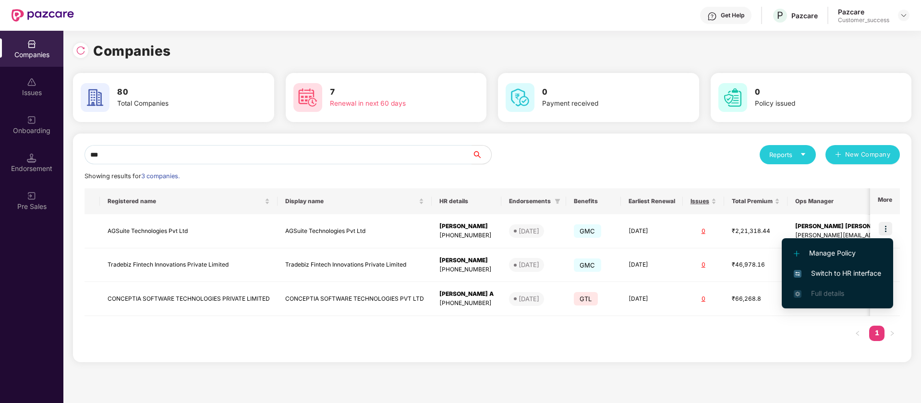
click at [855, 271] on span "Switch to HR interface" at bounding box center [837, 273] width 87 height 11
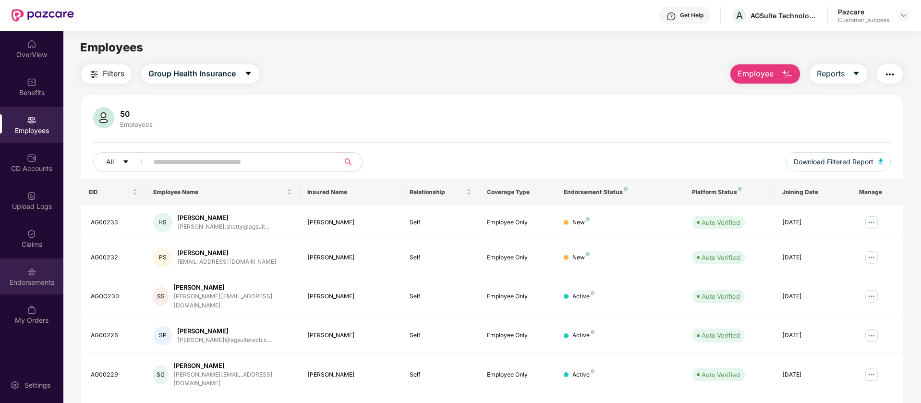
click at [32, 279] on div "Endorsements" at bounding box center [31, 283] width 63 height 10
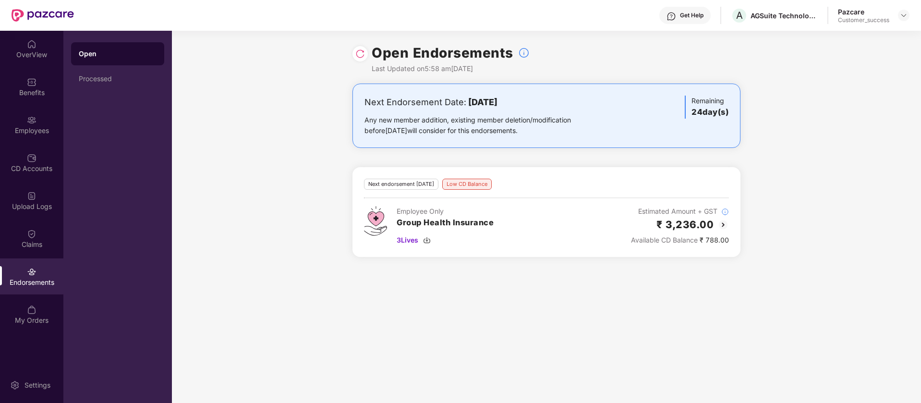
click at [721, 223] on img at bounding box center [723, 225] width 12 height 12
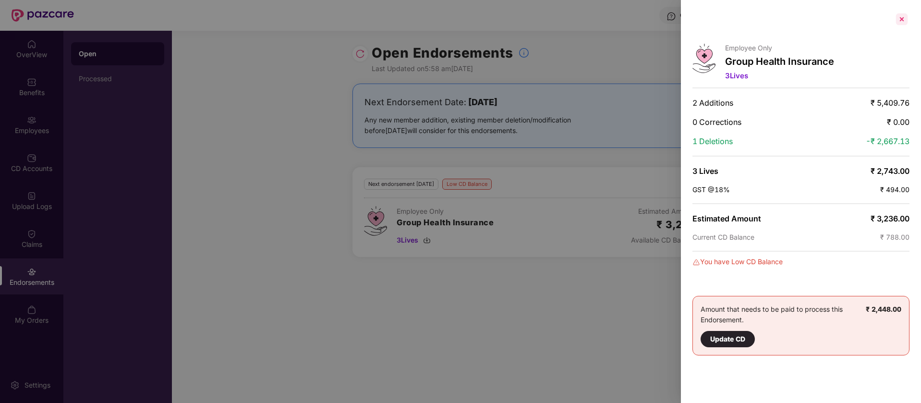
click at [901, 23] on div at bounding box center [901, 19] width 15 height 15
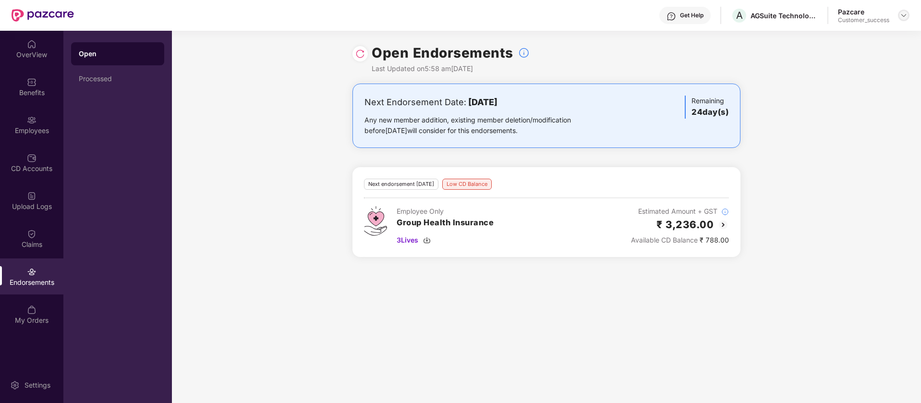
click at [904, 15] on img at bounding box center [904, 16] width 8 height 8
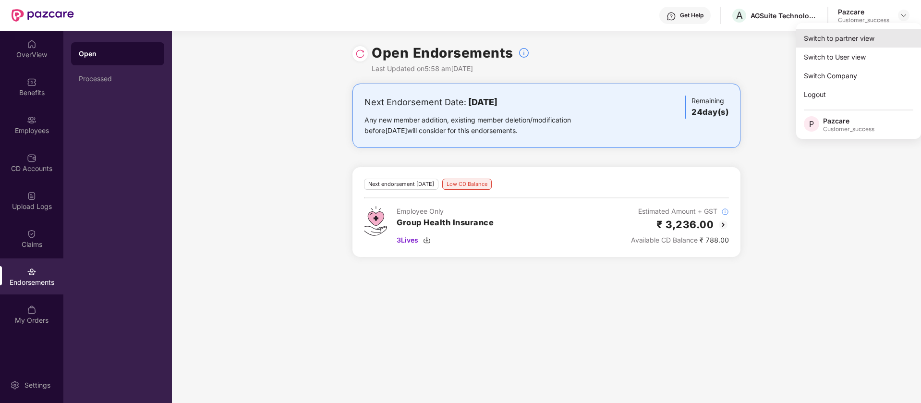
click at [843, 41] on div "Switch to partner view" at bounding box center [858, 38] width 125 height 19
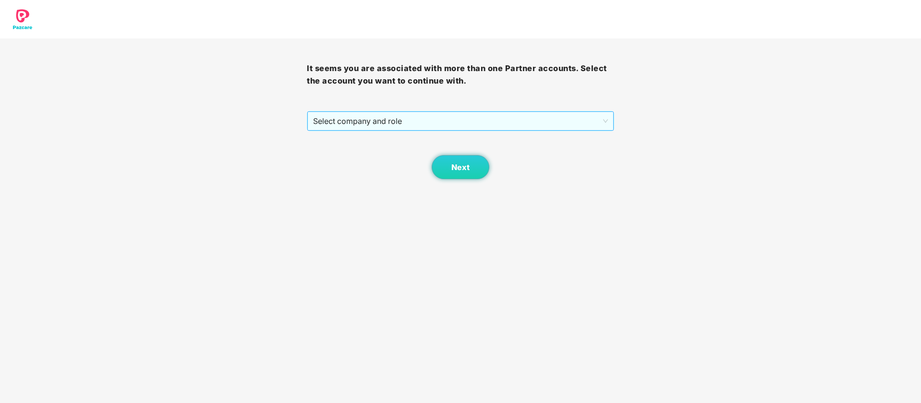
click at [455, 117] on span "Select company and role" at bounding box center [460, 121] width 294 height 18
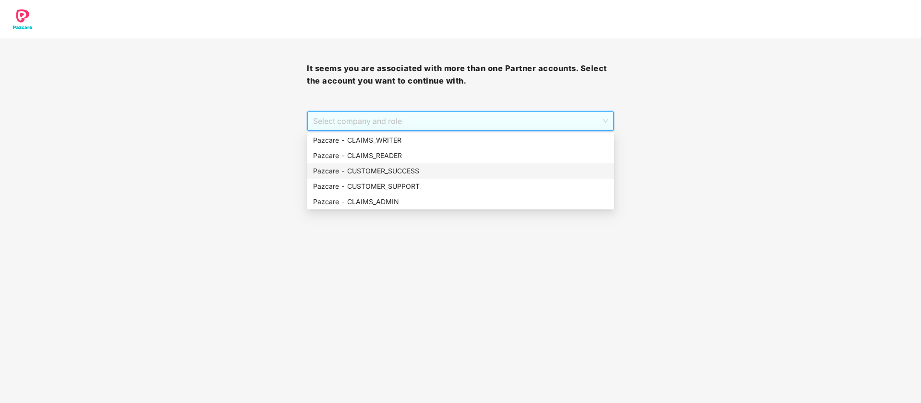
click at [432, 175] on div "Pazcare - CUSTOMER_SUCCESS" at bounding box center [460, 171] width 295 height 11
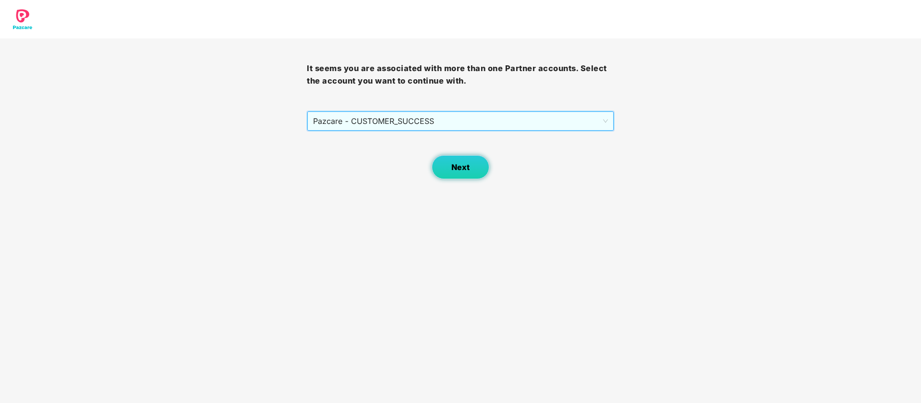
click at [449, 171] on button "Next" at bounding box center [461, 167] width 58 height 24
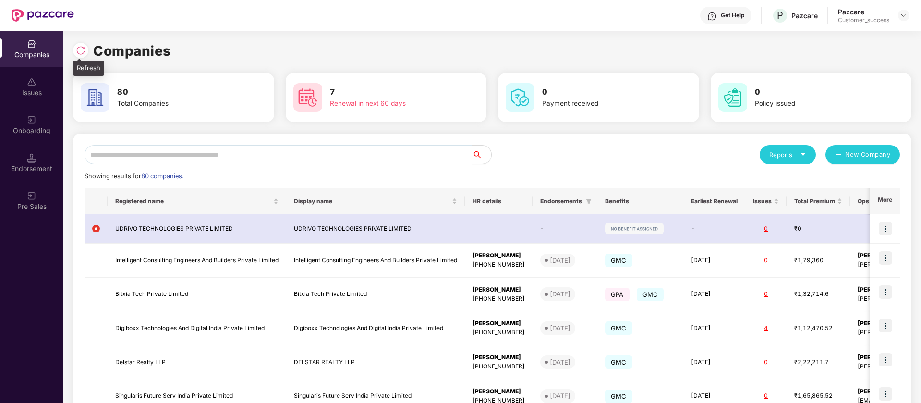
click at [80, 53] on img at bounding box center [81, 51] width 10 height 10
click at [26, 115] on div "Onboarding" at bounding box center [31, 125] width 63 height 36
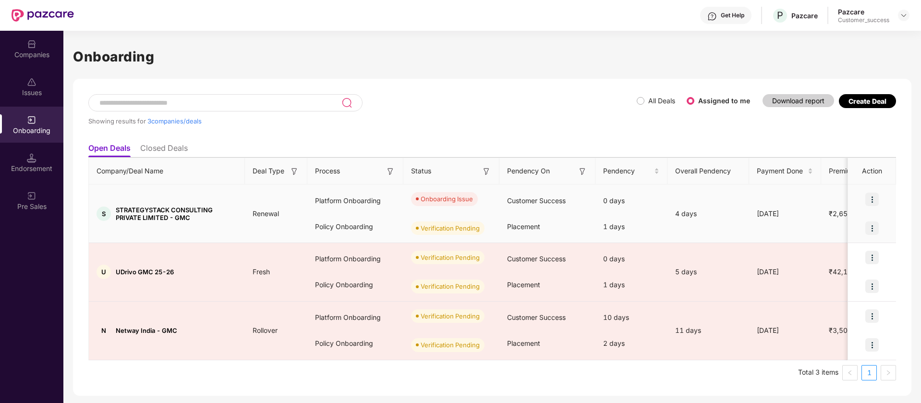
click at [876, 198] on img at bounding box center [871, 199] width 13 height 13
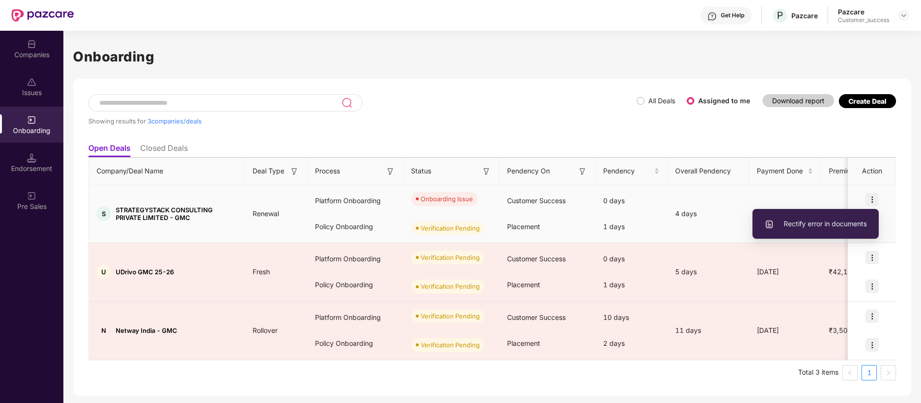
click at [852, 225] on span "Rectify error in documents" at bounding box center [815, 223] width 102 height 11
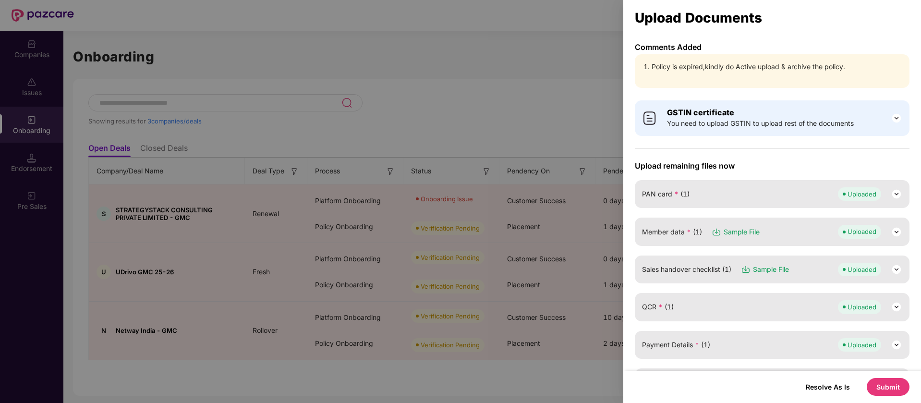
click at [614, 59] on div at bounding box center [460, 201] width 921 height 403
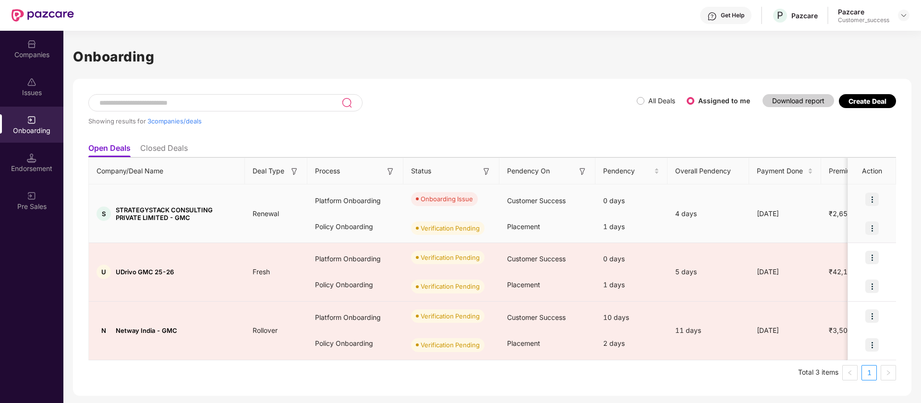
click at [252, 213] on span "Renewal" at bounding box center [266, 213] width 42 height 8
click at [138, 208] on span "STRATEGYSTACK CONSULTING PRIVATE LIMITED - GMC" at bounding box center [176, 213] width 121 height 15
copy span "STRATEGYSTACK"
click at [874, 201] on img at bounding box center [871, 199] width 13 height 13
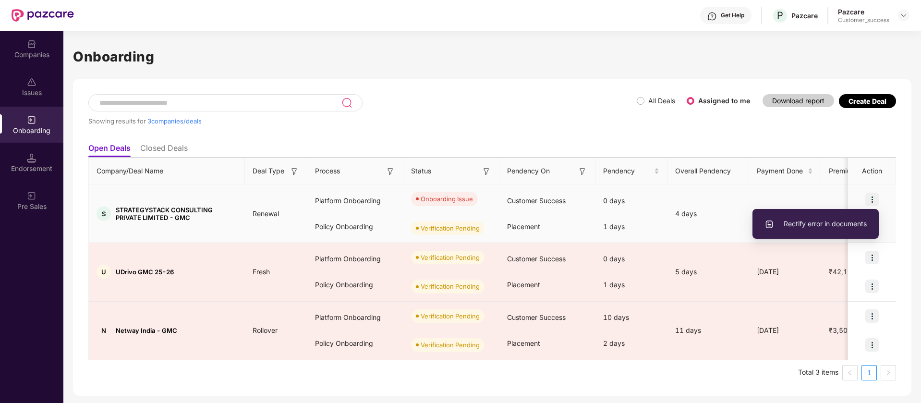
click at [851, 224] on span "Rectify error in documents" at bounding box center [815, 223] width 102 height 11
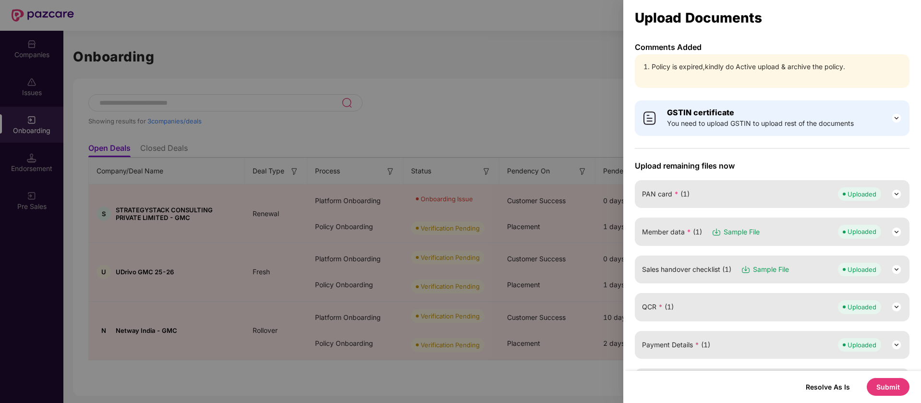
click at [583, 80] on div at bounding box center [460, 201] width 921 height 403
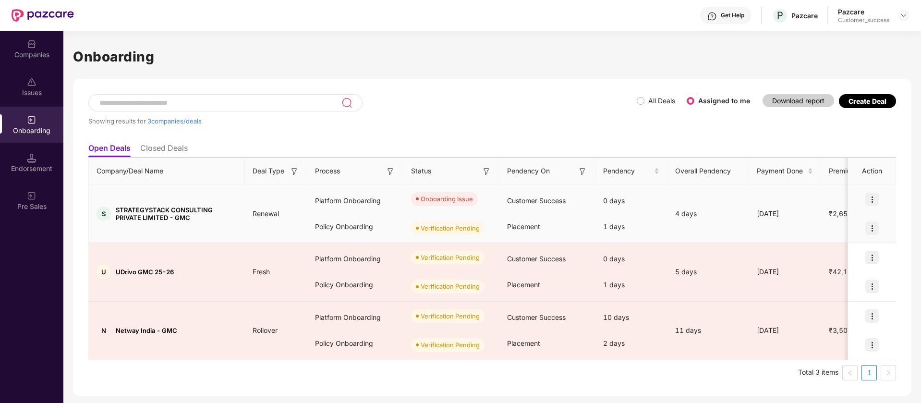
click at [455, 196] on div "Onboarding Issue" at bounding box center [447, 199] width 52 height 10
click at [442, 199] on div "Onboarding Issue" at bounding box center [447, 199] width 52 height 10
click at [131, 212] on span "STRATEGYSTACK CONSULTING PRIVATE LIMITED - GMC" at bounding box center [176, 213] width 121 height 15
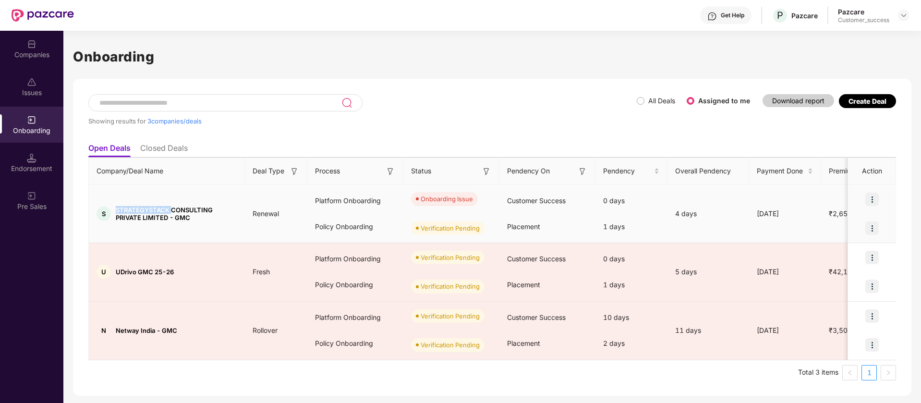
click at [131, 212] on span "STRATEGYSTACK CONSULTING PRIVATE LIMITED - GMC" at bounding box center [176, 213] width 121 height 15
copy span "STRATEGYSTACK"
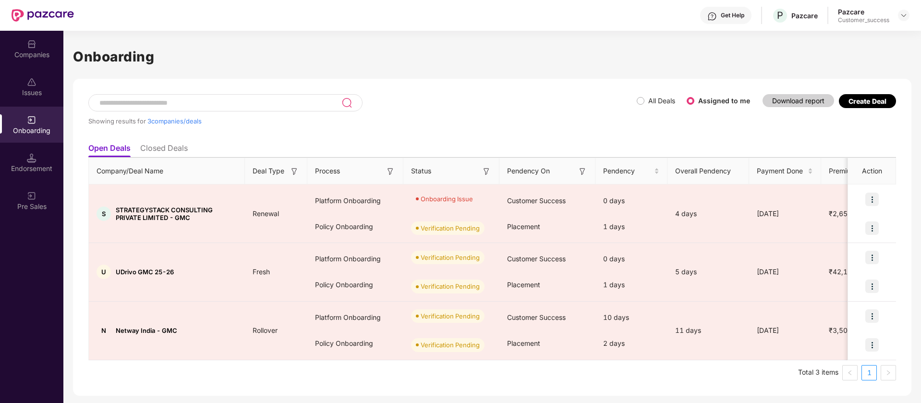
click at [28, 51] on div "Companies" at bounding box center [31, 55] width 63 height 10
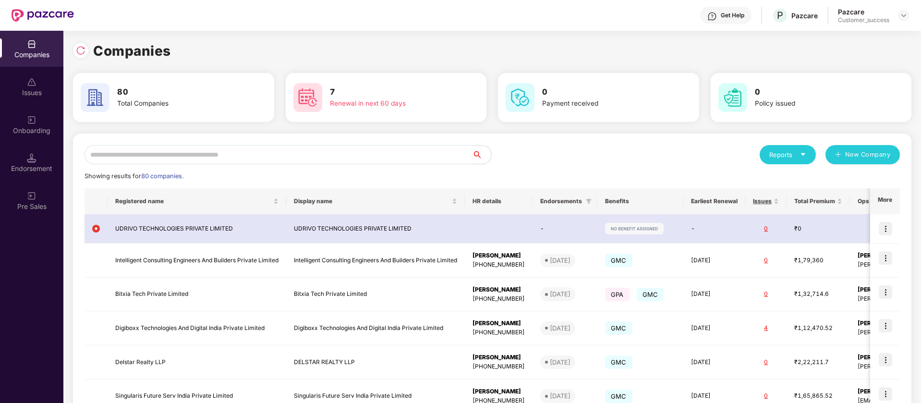
click at [221, 160] on input "text" at bounding box center [279, 154] width 388 height 19
paste input "**********"
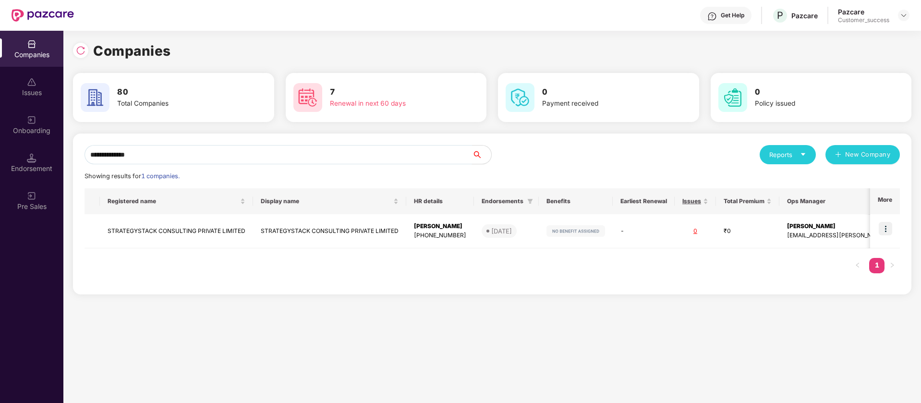
scroll to position [0, 1]
type input "**********"
click at [9, 145] on div "Endorsement" at bounding box center [31, 163] width 63 height 36
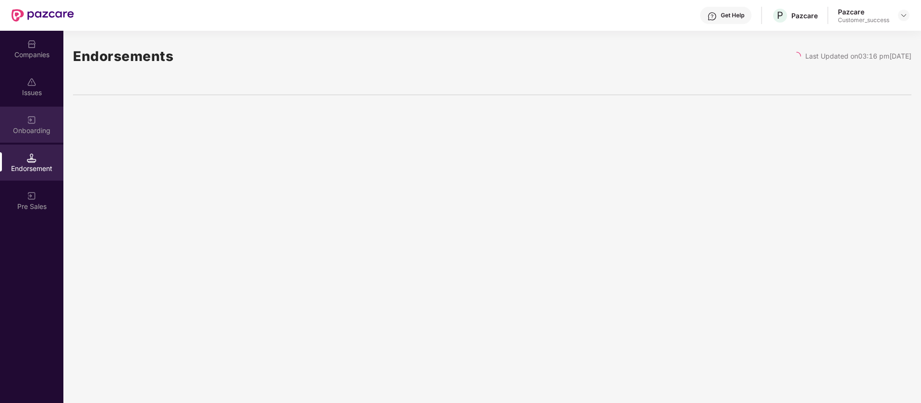
click at [54, 114] on div "Onboarding" at bounding box center [31, 125] width 63 height 36
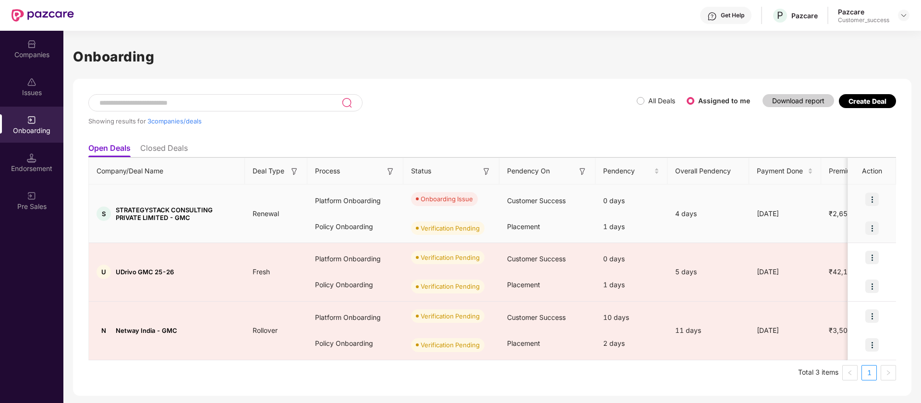
click at [871, 193] on img at bounding box center [871, 199] width 13 height 13
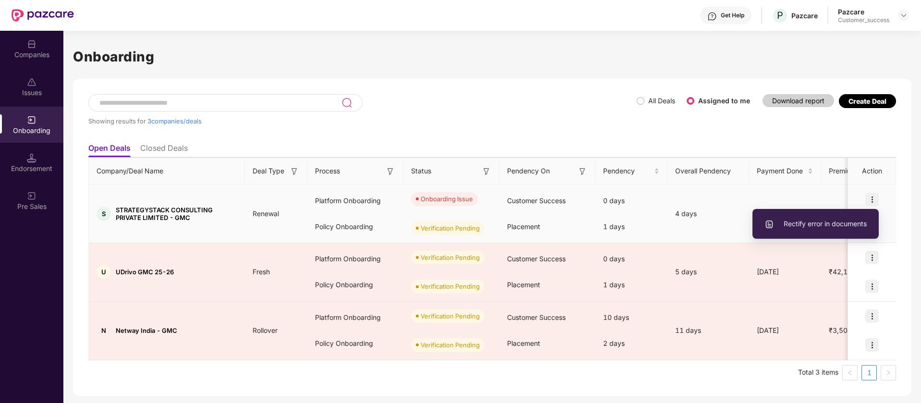
click at [848, 233] on li "Rectify error in documents" at bounding box center [815, 224] width 126 height 20
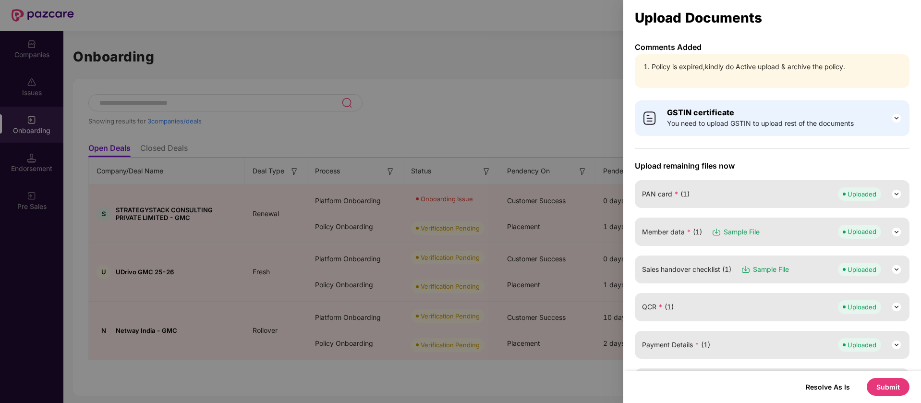
click at [778, 70] on li "Policy is expired,kindly do Active upload & archive the policy." at bounding box center [777, 66] width 251 height 11
copy li "Policy is expired,kindly do Active upload & archive the policy."
click at [482, 40] on div at bounding box center [460, 201] width 921 height 403
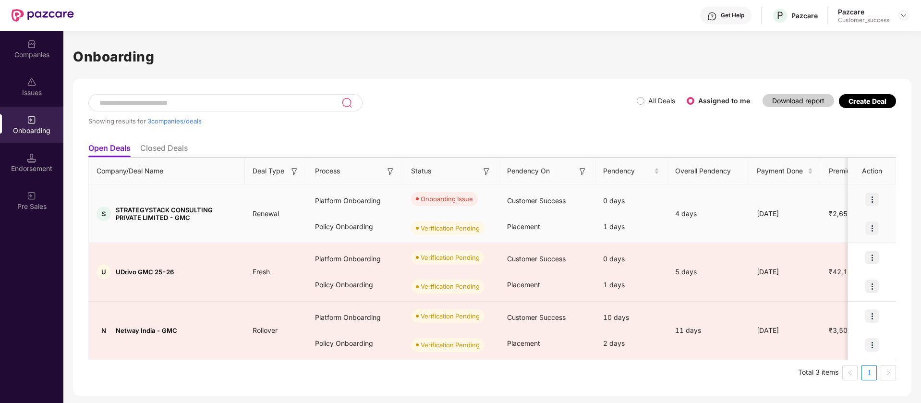
click at [123, 206] on span "STRATEGYSTACK CONSULTING PRIVATE LIMITED - GMC" at bounding box center [176, 213] width 121 height 15
click at [188, 226] on td "S STRATEGYSTACK CONSULTING PRIVATE LIMITED - GMC" at bounding box center [167, 213] width 156 height 59
click at [172, 212] on span "STRATEGYSTACK CONSULTING PRIVATE LIMITED - GMC" at bounding box center [176, 213] width 121 height 15
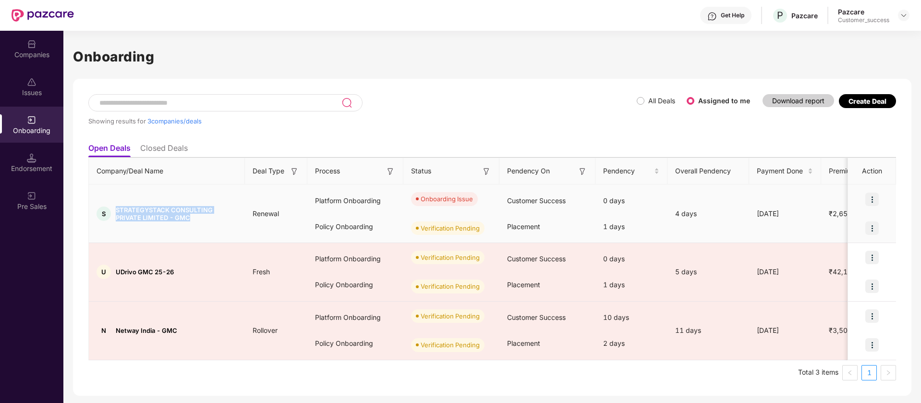
click at [172, 212] on span "STRATEGYSTACK CONSULTING PRIVATE LIMITED - GMC" at bounding box center [176, 213] width 121 height 15
copy span "STRATEGYSTACK CONSULTING PRIVATE LIMITED - GMC"
click at [872, 194] on img at bounding box center [871, 199] width 13 height 13
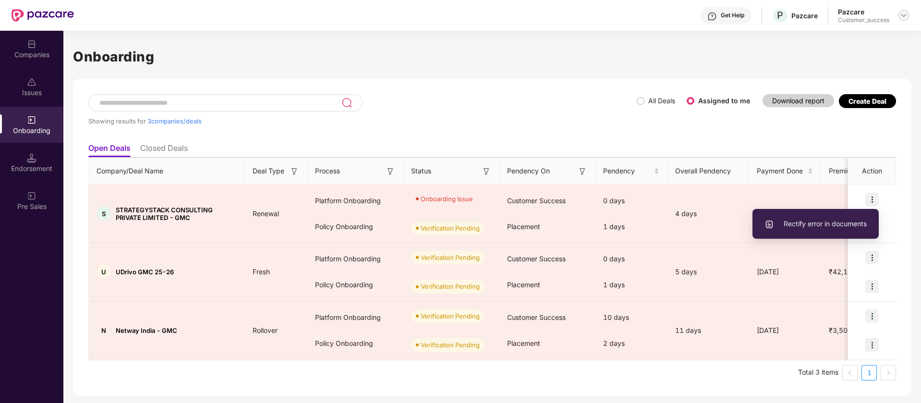
click at [906, 13] on img at bounding box center [904, 16] width 8 height 8
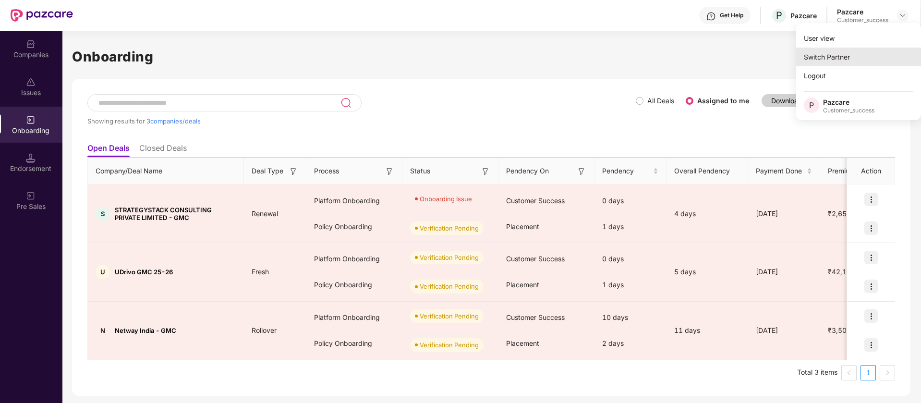
click at [877, 48] on div "Switch Partner" at bounding box center [858, 57] width 125 height 19
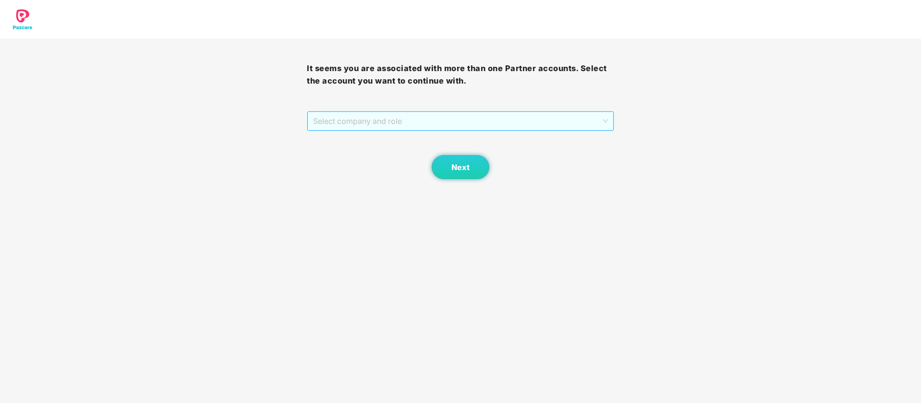
click at [419, 120] on span "Select company and role" at bounding box center [460, 121] width 294 height 18
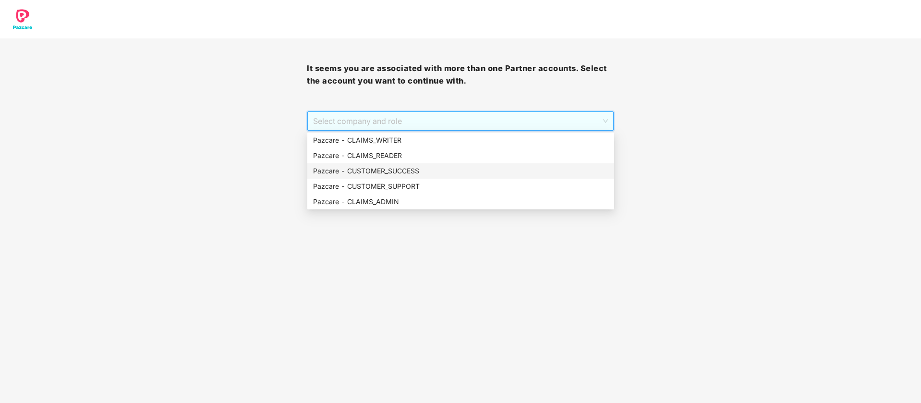
click at [396, 168] on div "Pazcare - CUSTOMER_SUCCESS" at bounding box center [460, 171] width 295 height 11
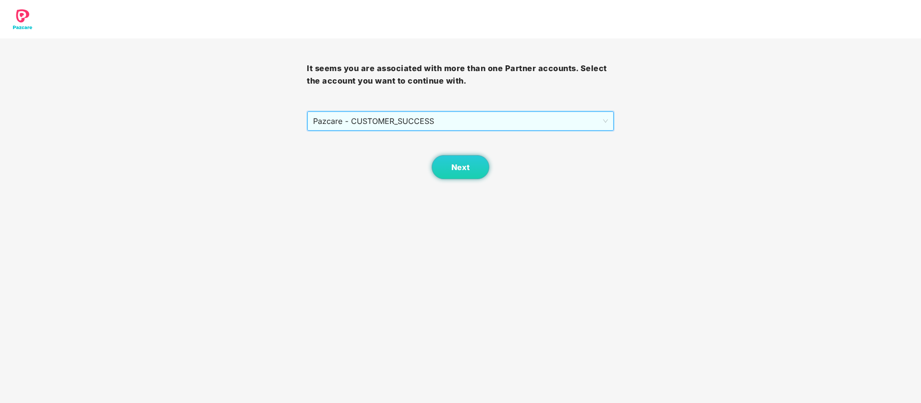
click at [442, 124] on span "Pazcare - CUSTOMER_SUCCESS" at bounding box center [460, 121] width 294 height 18
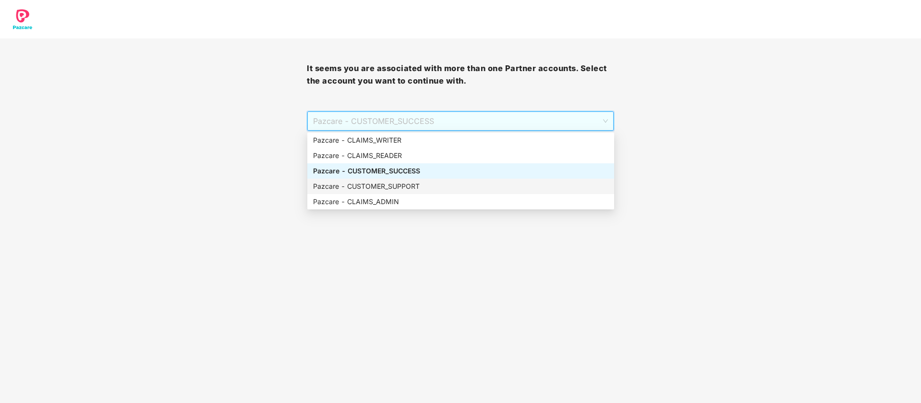
click at [421, 187] on div "Pazcare - CUSTOMER_SUPPORT" at bounding box center [460, 186] width 295 height 11
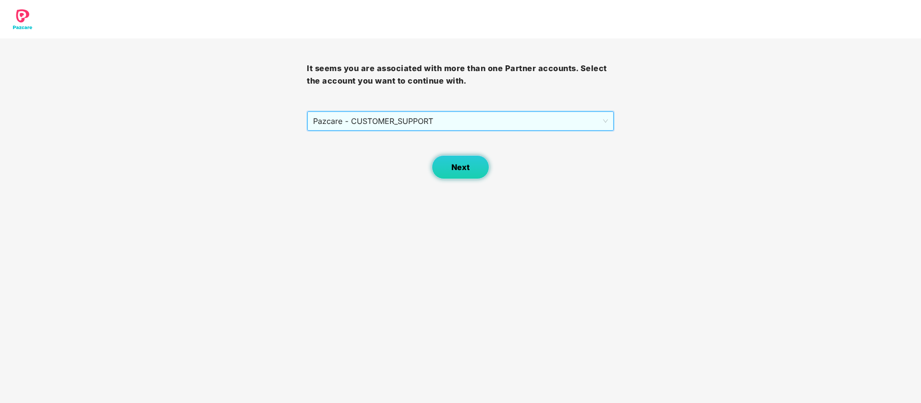
click at [449, 170] on button "Next" at bounding box center [461, 167] width 58 height 24
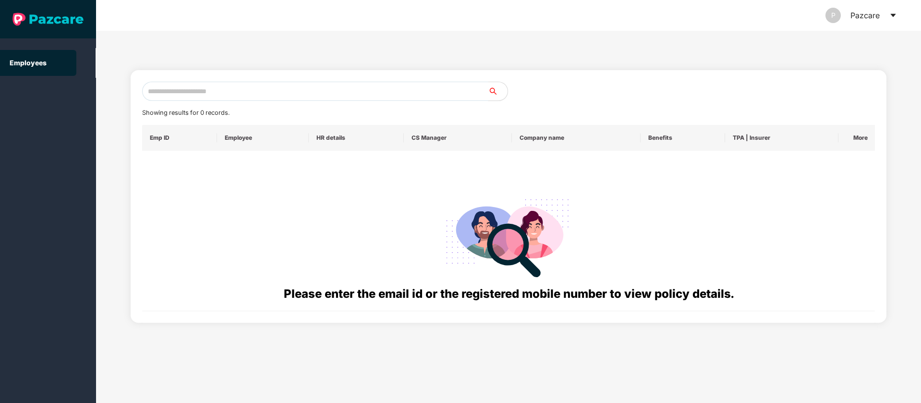
click at [290, 94] on input "text" at bounding box center [315, 91] width 346 height 19
type input "**********"
click at [290, 94] on input "**********" at bounding box center [315, 91] width 346 height 19
